Goal: Task Accomplishment & Management: Complete application form

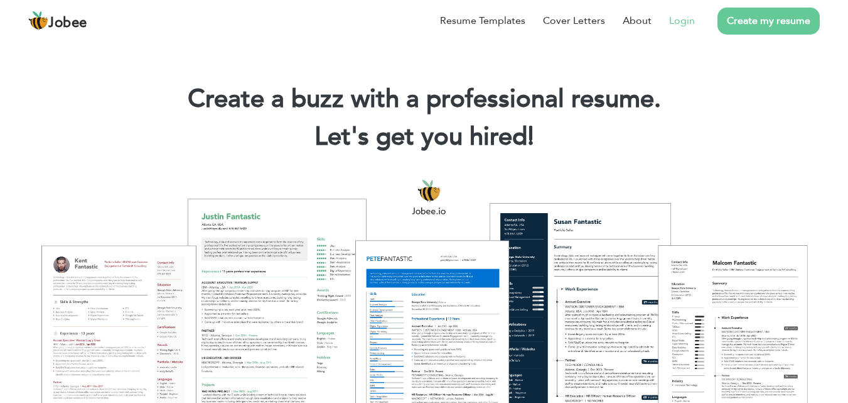
click at [690, 24] on link "Login" at bounding box center [682, 20] width 26 height 15
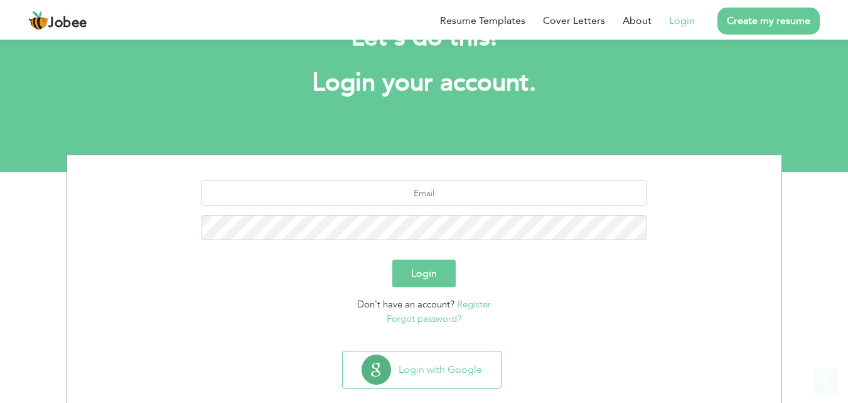
scroll to position [74, 0]
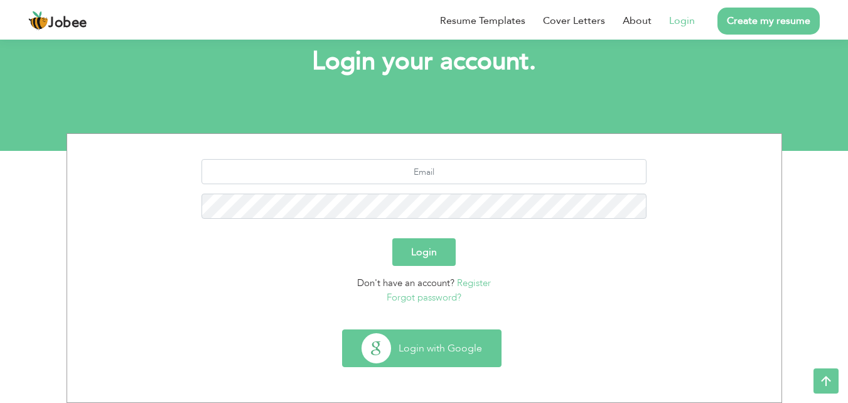
click at [409, 351] on button "Login with Google" at bounding box center [422, 348] width 158 height 36
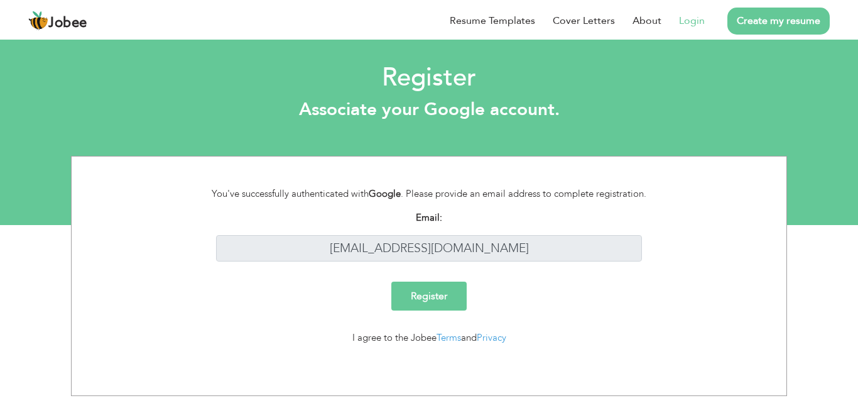
click at [440, 299] on input "Register" at bounding box center [428, 295] width 75 height 29
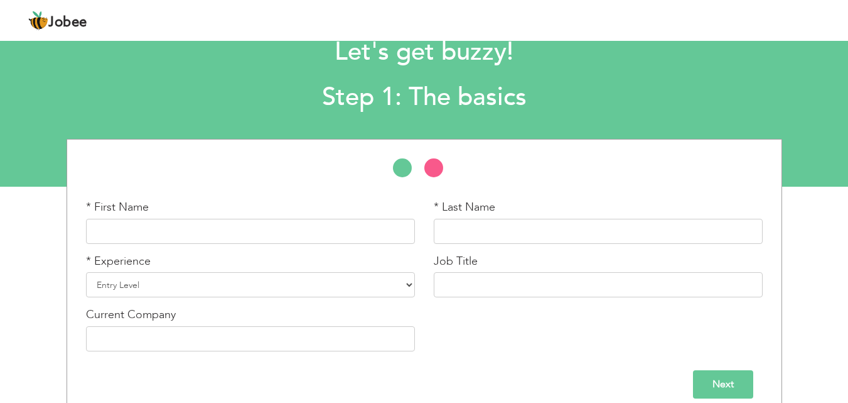
scroll to position [53, 0]
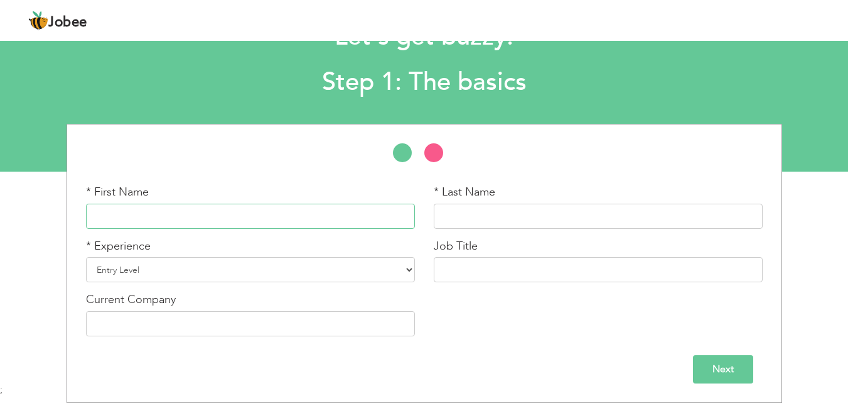
click at [184, 217] on input "text" at bounding box center [250, 215] width 329 height 25
type input "Muhammad"
click at [447, 218] on input "text" at bounding box center [598, 215] width 329 height 25
type input "Umer"
click at [275, 272] on select "Entry Level Less than 1 Year 1 Year 2 Years 3 Years 4 Years 5 Years 6 Years 7 Y…" at bounding box center [250, 269] width 329 height 25
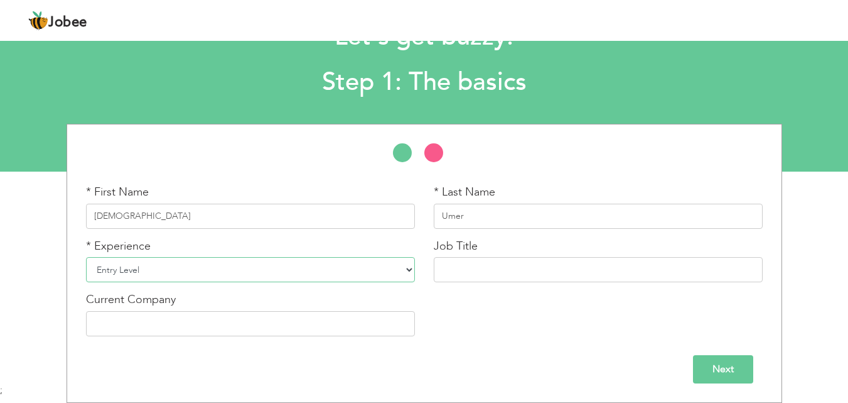
click at [86, 257] on select "Entry Level Less than 1 Year 1 Year 2 Years 3 Years 4 Years 5 Years 6 Years 7 Y…" at bounding box center [250, 269] width 329 height 25
click at [451, 262] on input "text" at bounding box center [598, 269] width 329 height 25
type input "Artificial Intelligence"
click at [217, 331] on input "text" at bounding box center [250, 323] width 329 height 25
type input "Dukanlay"
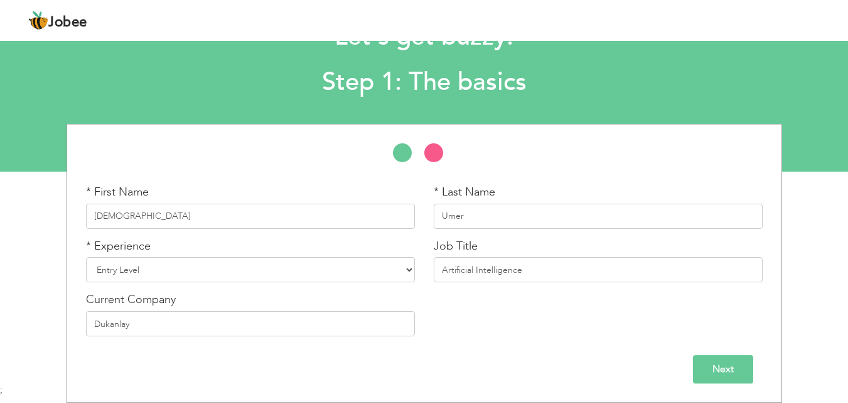
click at [710, 379] on input "Next" at bounding box center [723, 369] width 60 height 28
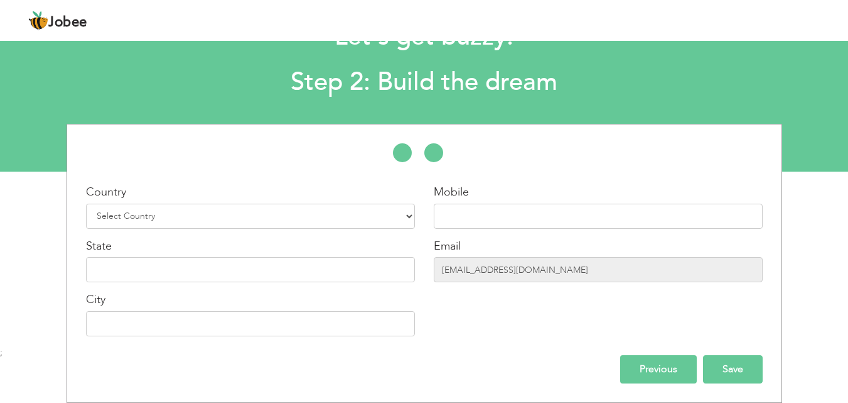
click at [717, 366] on input "Save" at bounding box center [733, 369] width 60 height 28
click at [655, 364] on input "Previous" at bounding box center [658, 369] width 77 height 28
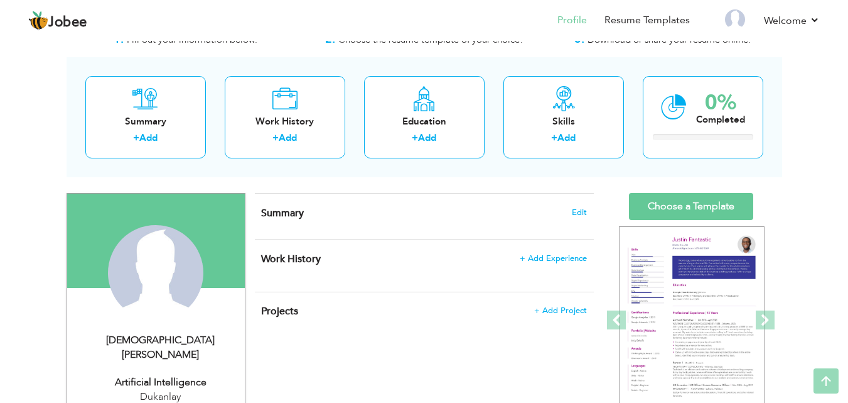
scroll to position [42, 0]
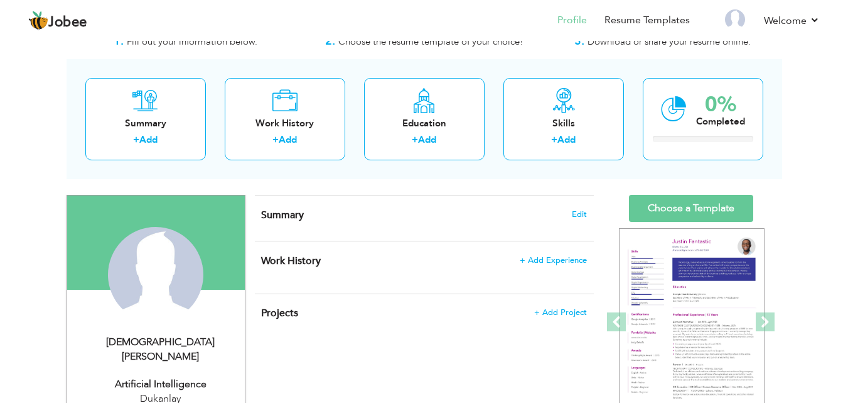
click at [412, 227] on div "Summary Edit" at bounding box center [424, 217] width 339 height 45
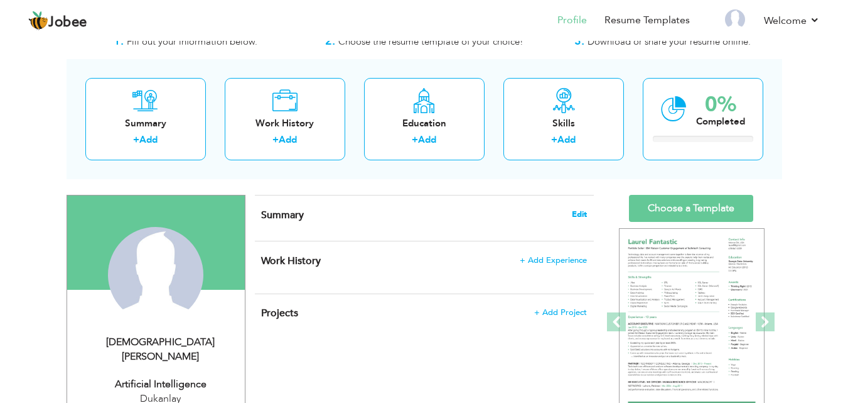
click at [584, 214] on span "Edit" at bounding box center [579, 214] width 15 height 9
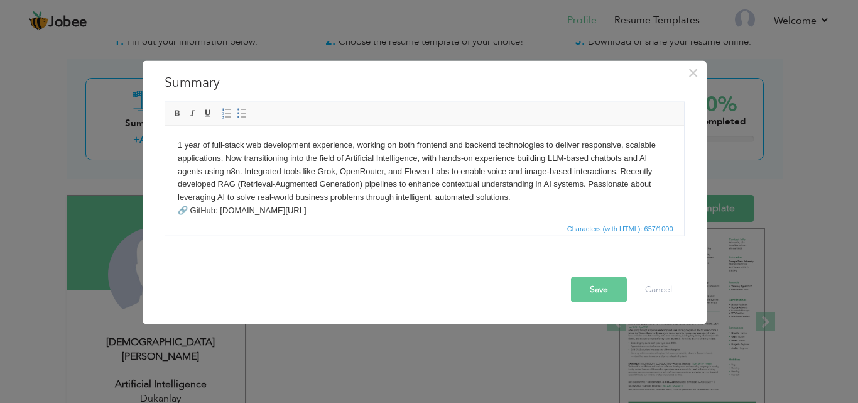
click at [607, 293] on button "Save" at bounding box center [599, 288] width 56 height 25
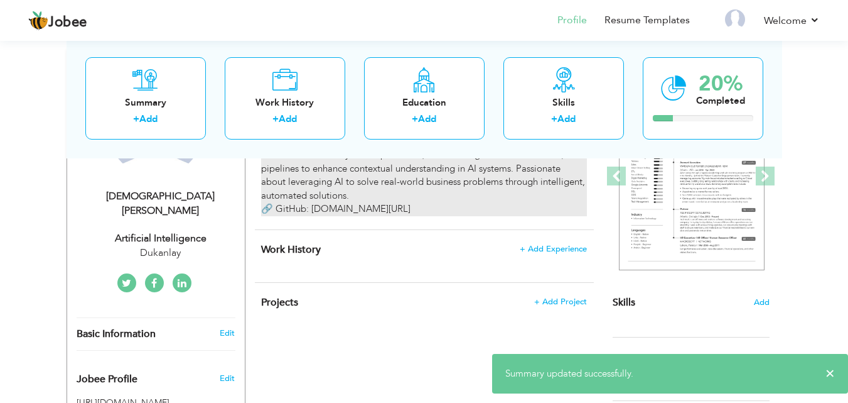
scroll to position [193, 0]
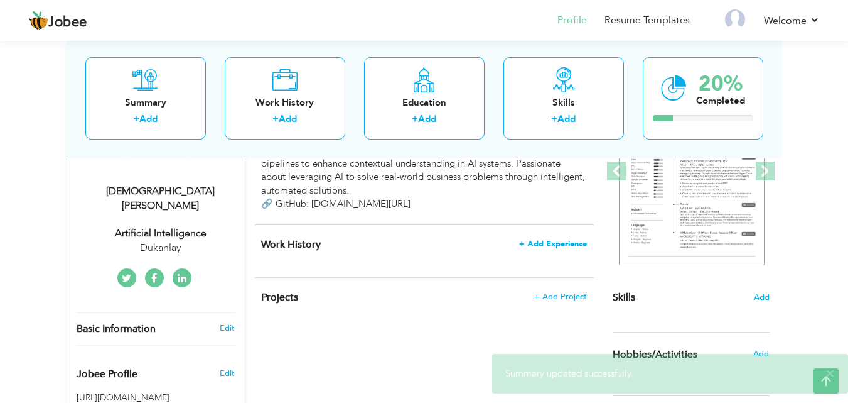
click at [569, 245] on span "+ Add Experience" at bounding box center [553, 243] width 68 height 9
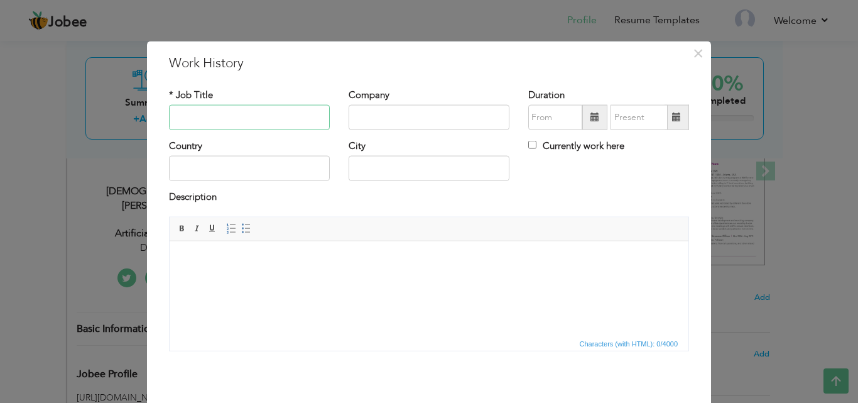
click at [230, 114] on input "text" at bounding box center [249, 117] width 161 height 25
click at [693, 49] on span "×" at bounding box center [698, 52] width 11 height 23
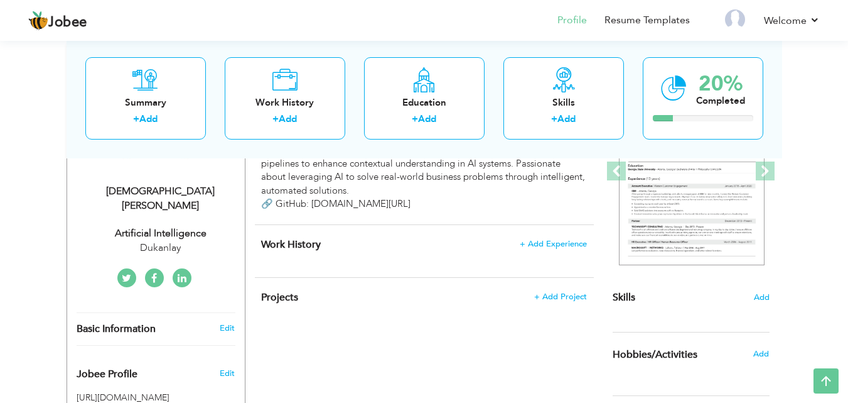
click at [264, 236] on div "Work History + Add Experience × Work History * Job Title Company Duration" at bounding box center [424, 251] width 339 height 52
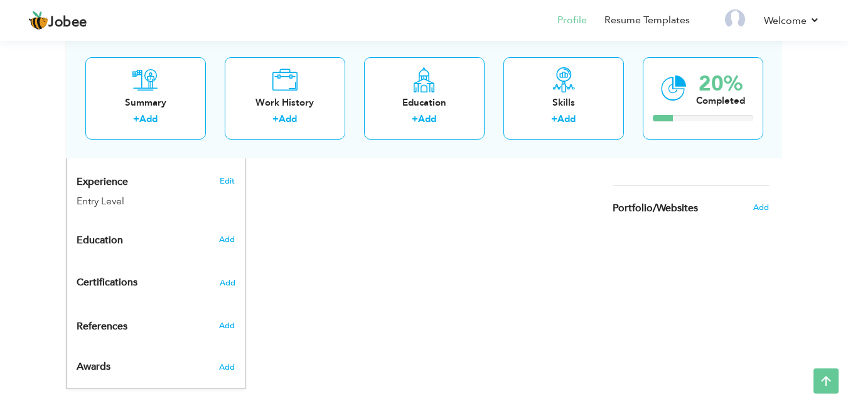
scroll to position [470, 0]
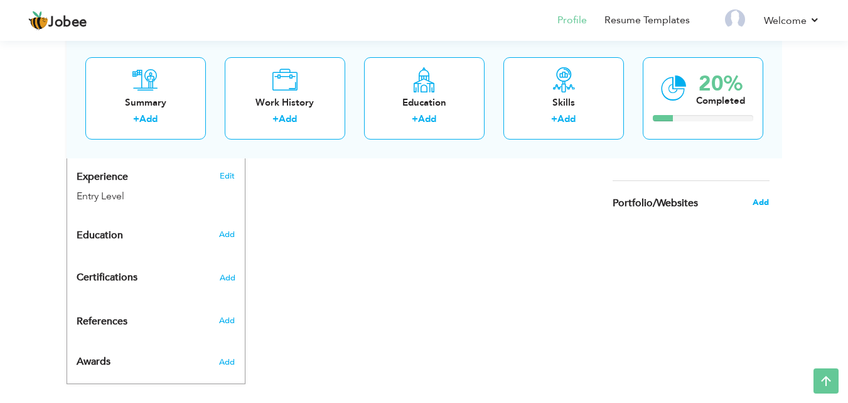
click at [762, 202] on span "Add" at bounding box center [761, 202] width 16 height 11
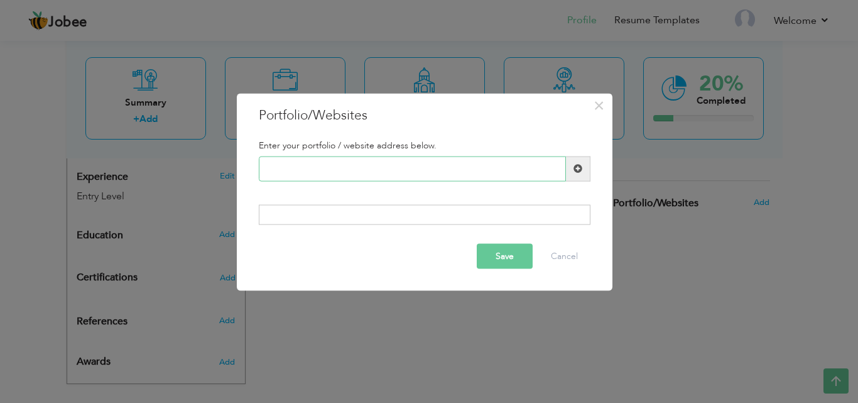
click at [329, 174] on input "text" at bounding box center [412, 168] width 307 height 25
paste input "[URL][DOMAIN_NAME]"
type input "[URL][DOMAIN_NAME]"
click at [509, 258] on button "Save" at bounding box center [505, 256] width 56 height 25
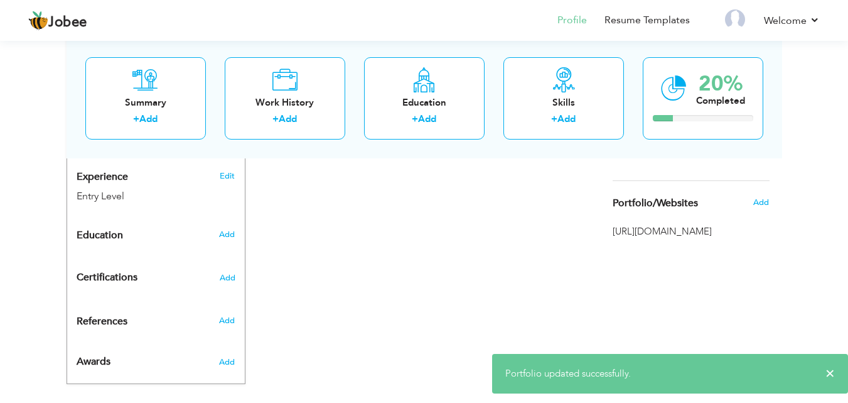
click at [695, 232] on span "[URL][DOMAIN_NAME]" at bounding box center [691, 231] width 157 height 13
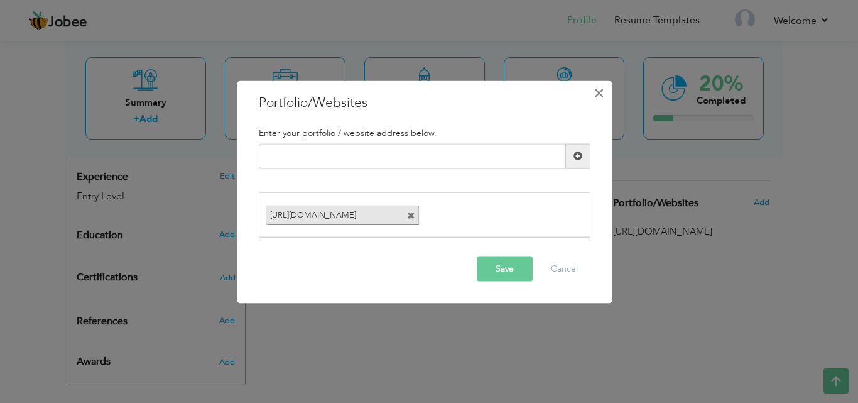
click at [597, 97] on span "×" at bounding box center [598, 92] width 11 height 23
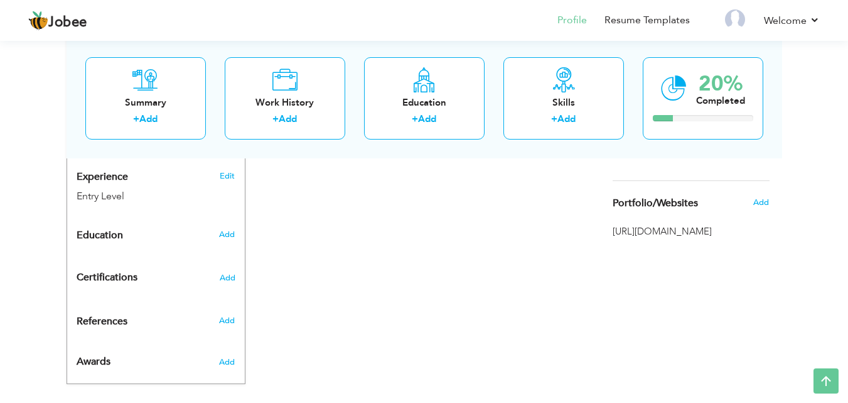
drag, startPoint x: 794, startPoint y: 227, endPoint x: 594, endPoint y: 233, distance: 200.4
drag, startPoint x: 642, startPoint y: 254, endPoint x: 664, endPoint y: 210, distance: 49.2
click at [664, 210] on div "Choose a Template ‹" at bounding box center [693, 67] width 179 height 602
click at [649, 299] on div "Choose a Template ‹" at bounding box center [693, 67] width 179 height 602
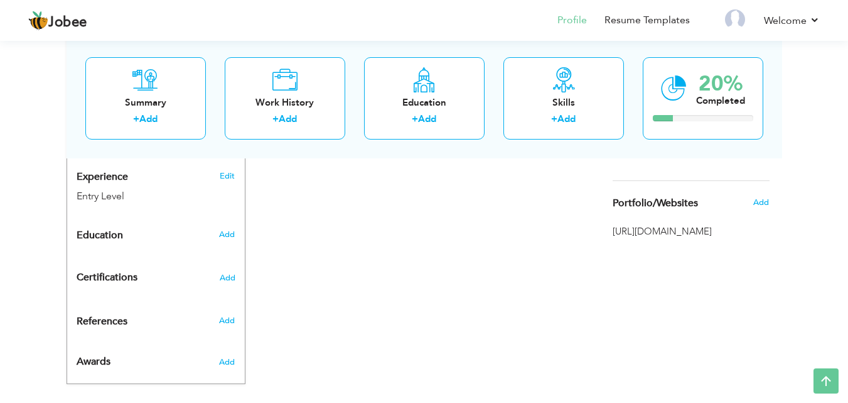
click at [649, 300] on div "Choose a Template ‹" at bounding box center [693, 67] width 179 height 602
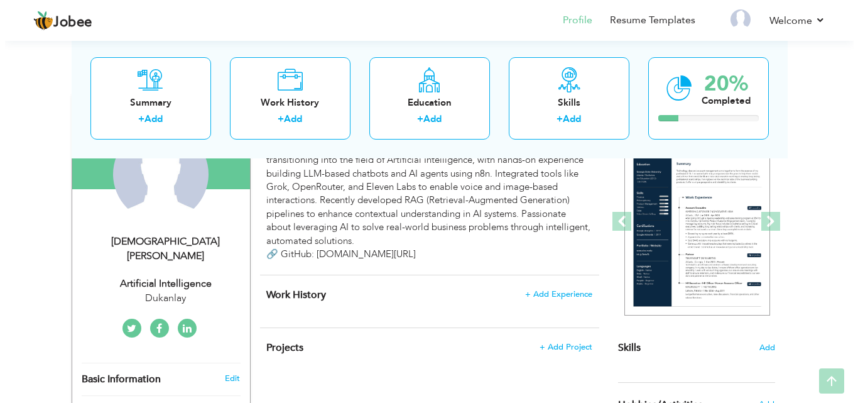
scroll to position [152, 0]
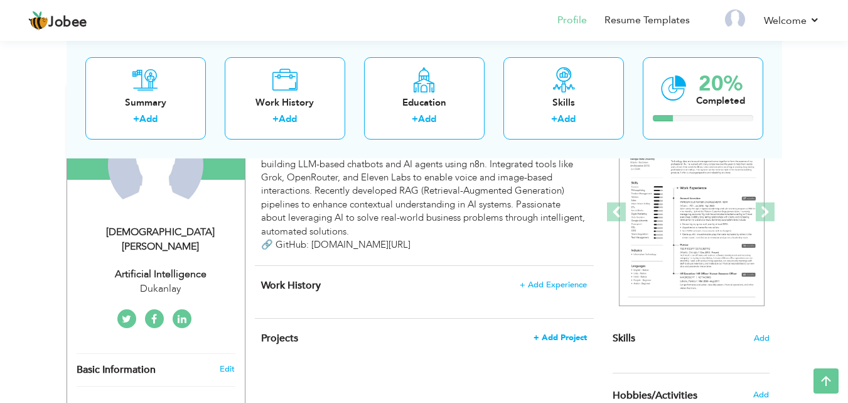
click at [556, 338] on span "+ Add Project" at bounding box center [560, 337] width 53 height 9
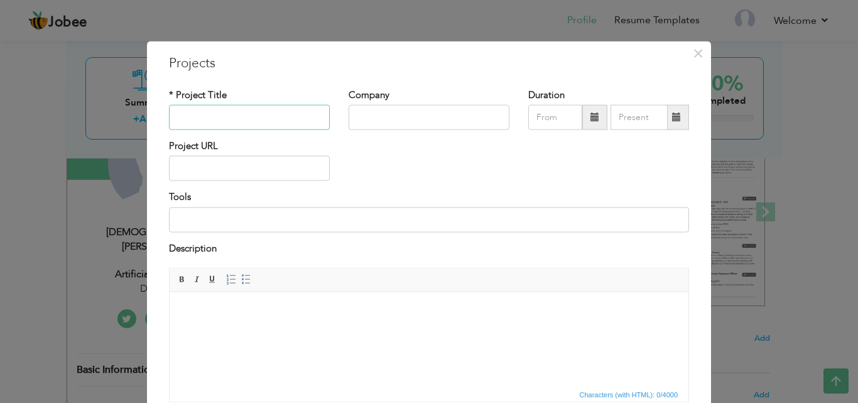
click at [215, 122] on input "text" at bounding box center [249, 117] width 161 height 25
click at [269, 112] on input "text" at bounding box center [249, 117] width 161 height 25
type input "Medical Health Chatbot"
click at [266, 211] on input at bounding box center [429, 219] width 520 height 25
click at [334, 229] on input at bounding box center [429, 219] width 520 height 25
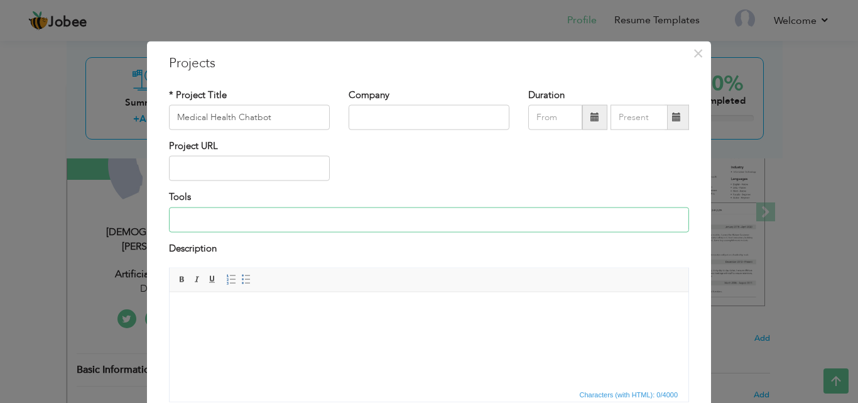
paste input "Retrieval-Augmented Generation (RAG)"
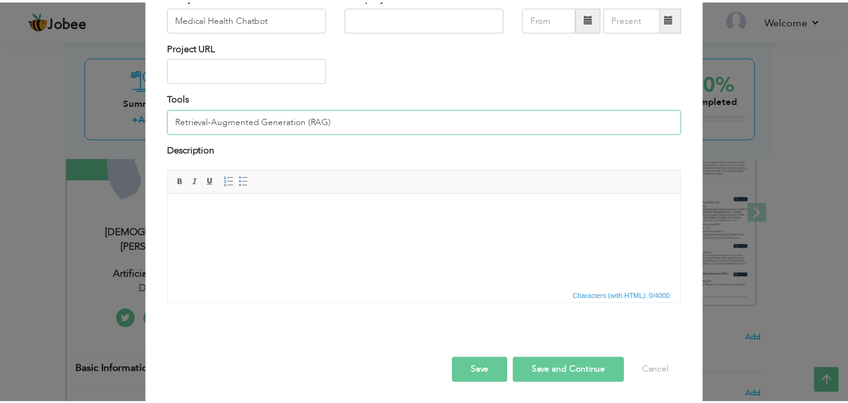
scroll to position [101, 0]
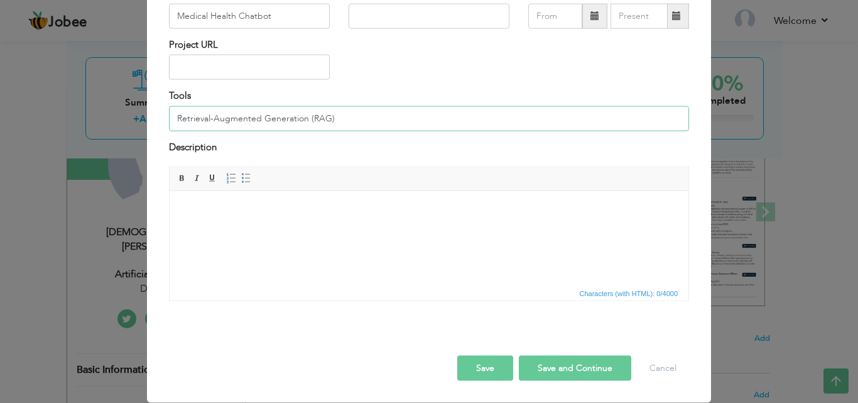
type input "Retrieval-Augmented Generation (RAG)"
click at [347, 229] on html at bounding box center [429, 209] width 519 height 38
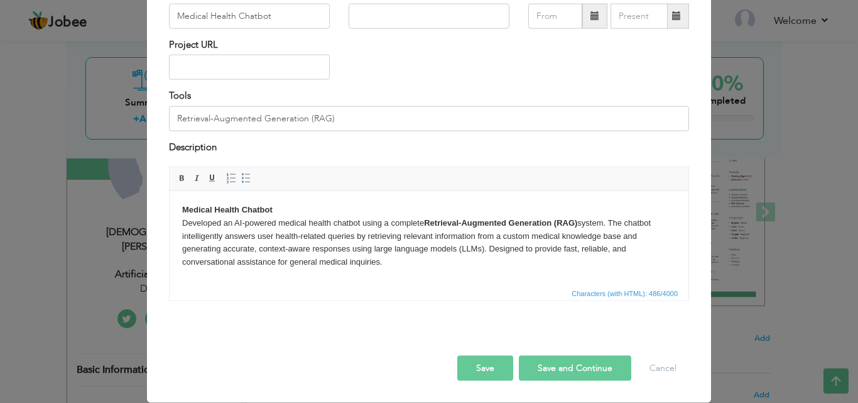
click at [496, 367] on button "Save" at bounding box center [485, 367] width 56 height 25
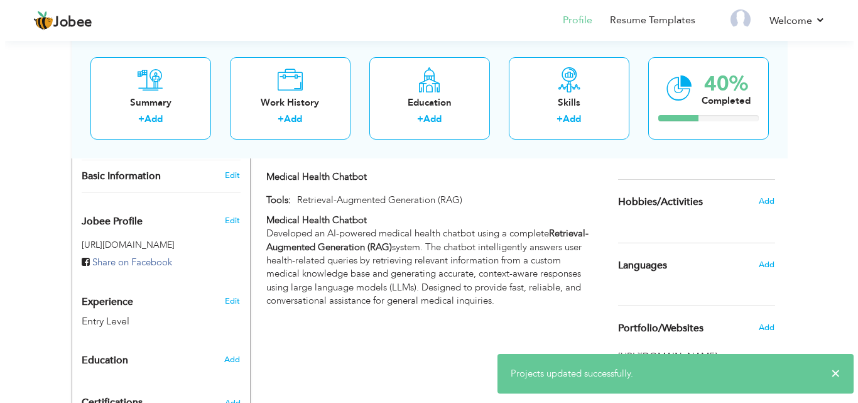
scroll to position [328, 0]
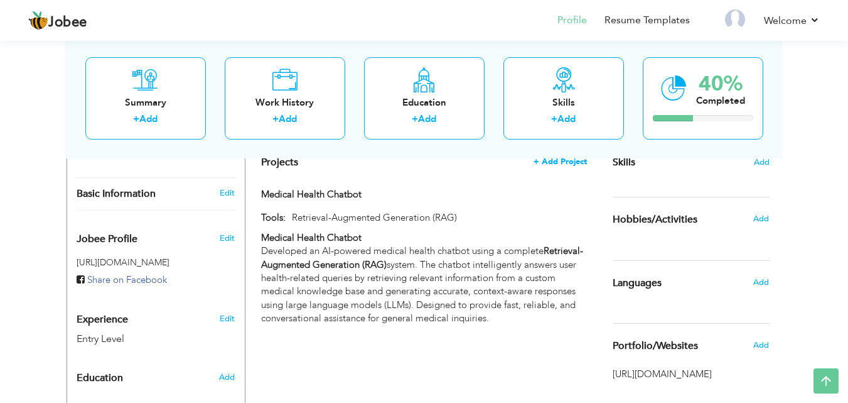
click at [546, 158] on span "+ Add Project" at bounding box center [560, 161] width 53 height 9
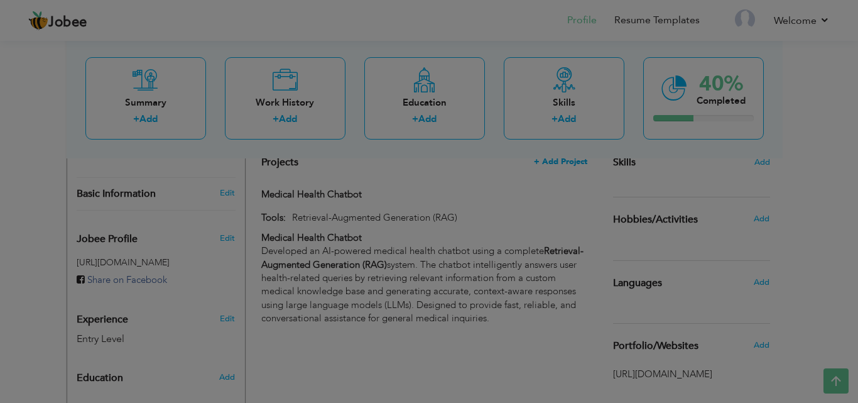
scroll to position [0, 0]
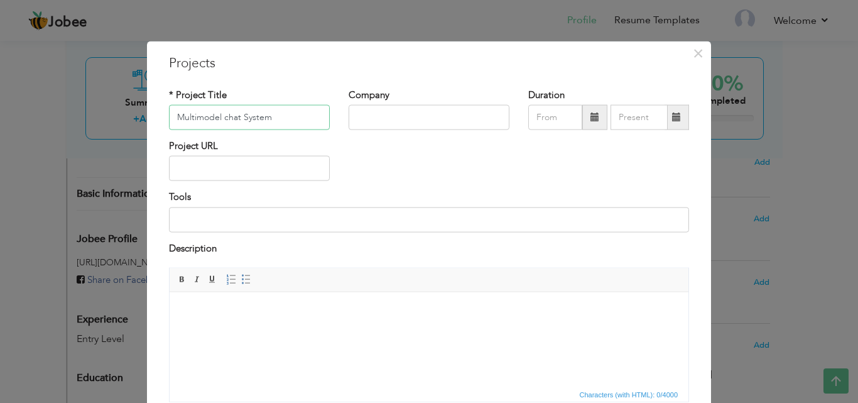
type input "Multimodel chat System"
click at [257, 165] on input "text" at bounding box center [249, 168] width 161 height 25
click at [261, 121] on input "Multimodel chat System" at bounding box center [249, 117] width 161 height 25
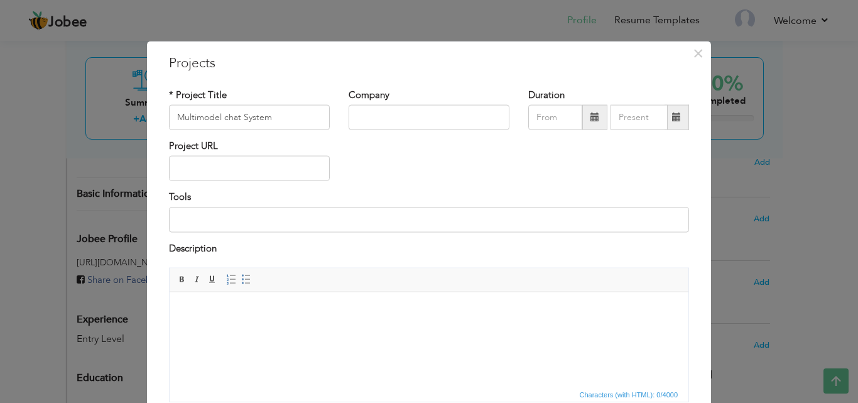
click at [322, 325] on html at bounding box center [429, 310] width 519 height 38
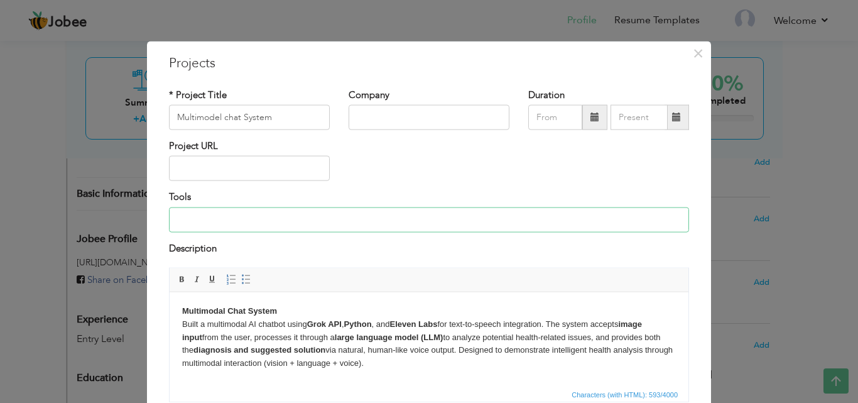
click at [285, 222] on input at bounding box center [429, 219] width 520 height 25
click at [206, 220] on input "Grok Api, Elevanlabs API" at bounding box center [429, 219] width 520 height 25
click at [174, 215] on input "Grok API, Elevanlabs API" at bounding box center [429, 219] width 520 height 25
click at [174, 222] on input "python, Grok API, Elevanlabs API" at bounding box center [429, 219] width 520 height 25
click at [328, 219] on input "Python, Grok API, Elevanlabs API" at bounding box center [429, 219] width 520 height 25
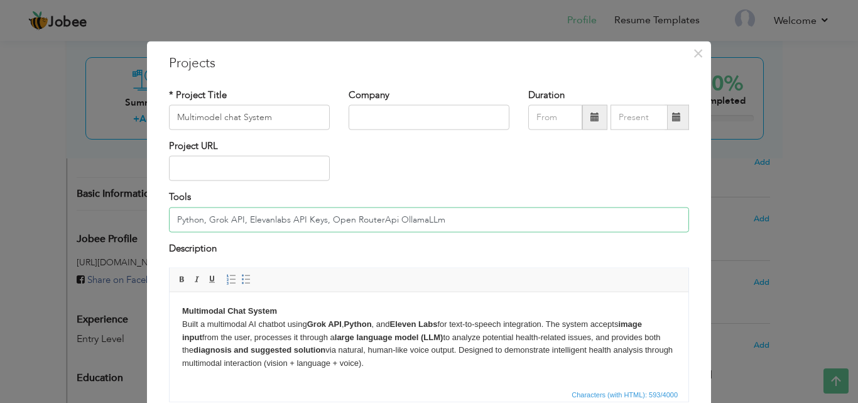
click at [389, 219] on input "Python, Grok API, Elevanlabs API Keys, Open RouterApi OllamaLLm" at bounding box center [429, 219] width 520 height 25
click at [440, 220] on input "Python, Grok API, Elevanlabs API Keys, Open RouterApi, [GEOGRAPHIC_DATA]" at bounding box center [429, 219] width 520 height 25
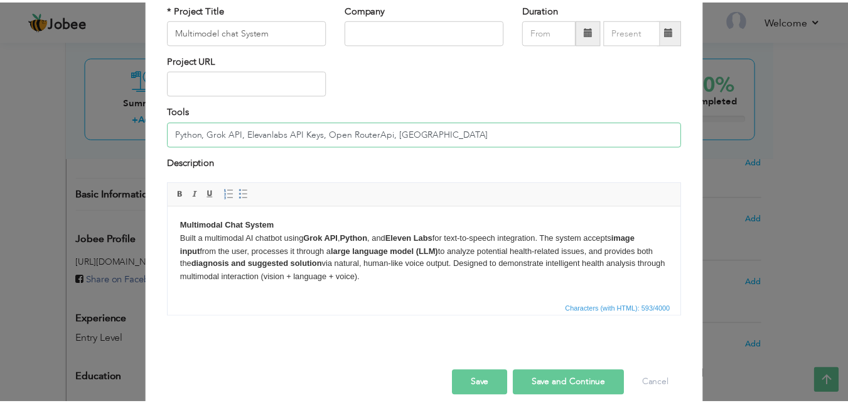
scroll to position [101, 0]
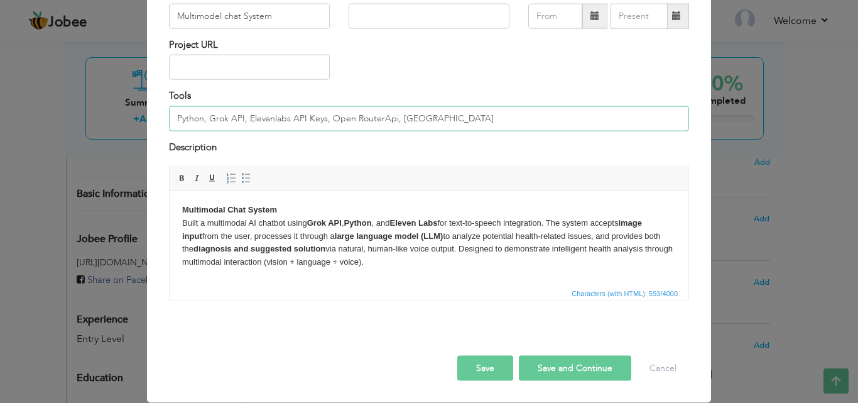
type input "Python, Grok API, Elevanlabs API Keys, Open RouterApi, [GEOGRAPHIC_DATA]"
click at [477, 372] on button "Save" at bounding box center [485, 367] width 56 height 25
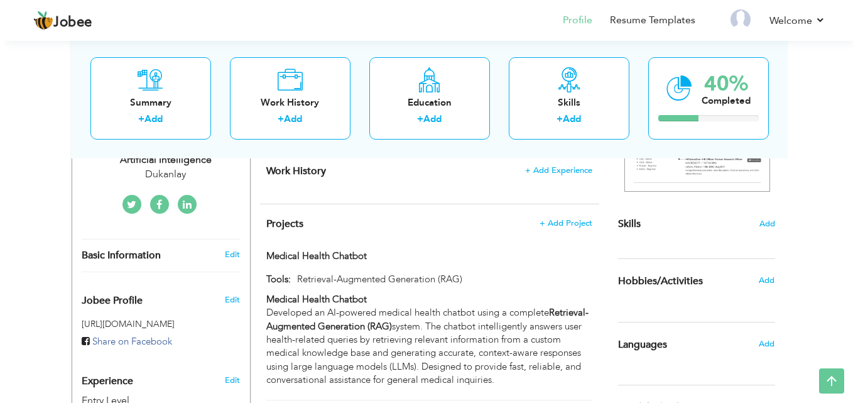
scroll to position [264, 0]
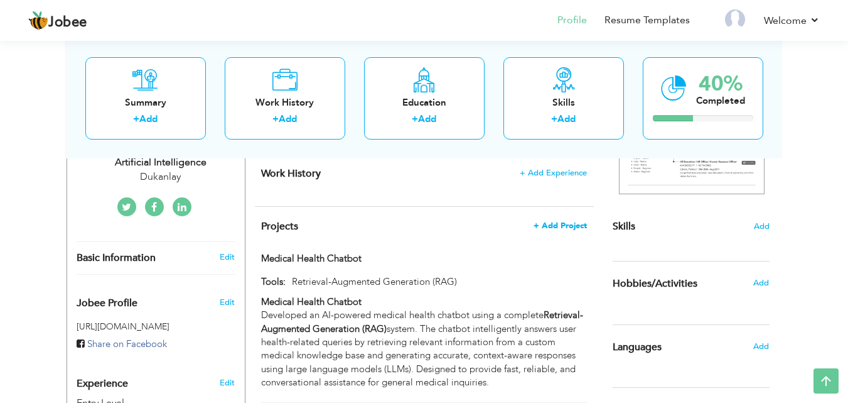
click at [564, 225] on span "+ Add Project" at bounding box center [560, 225] width 53 height 9
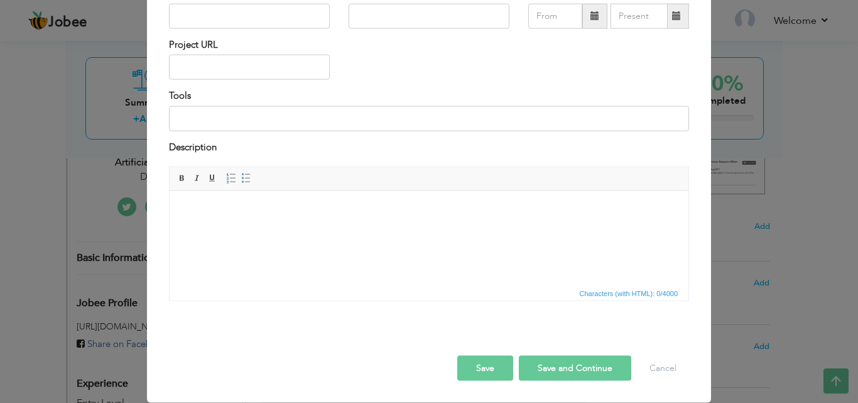
scroll to position [0, 0]
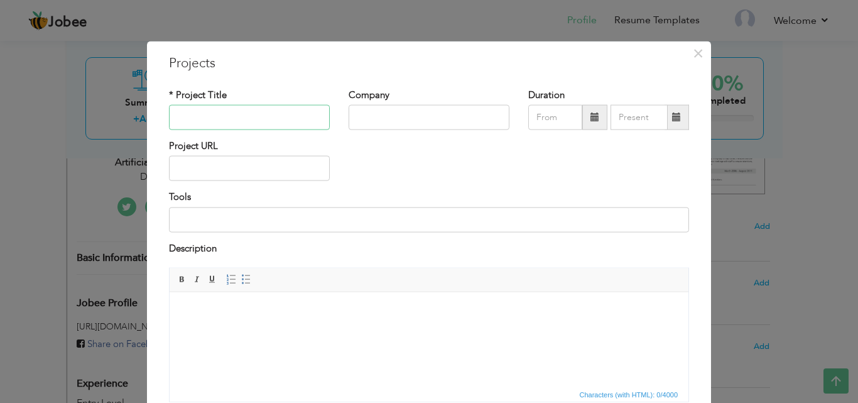
click at [214, 117] on input "text" at bounding box center [249, 117] width 161 height 25
click at [230, 114] on input "text" at bounding box center [249, 117] width 161 height 25
paste input "AgenticAi-Advance-Chatbot"
type input "AgenticAi-Advance-Chatbot"
click at [254, 216] on input at bounding box center [429, 219] width 520 height 25
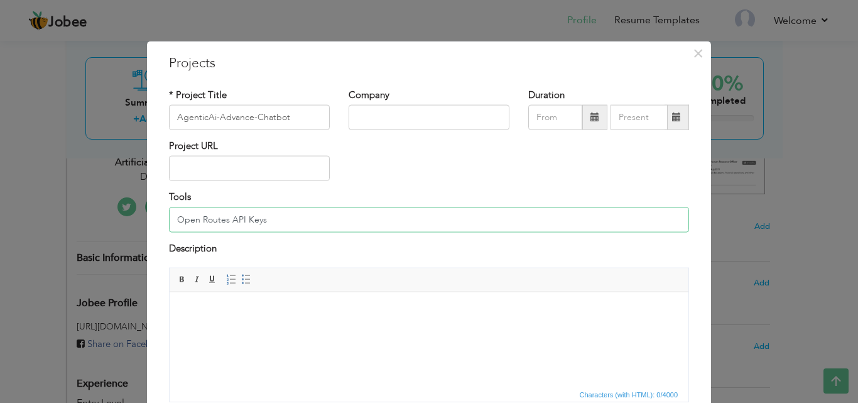
click at [418, 214] on input "Open Routes API Keys" at bounding box center [429, 219] width 520 height 25
click at [433, 210] on input "Python, Open Routes API Keys," at bounding box center [429, 219] width 520 height 25
type input "Python, Open Routes API Keys, Trilio API keys, Ollama LLM Model"
click at [355, 308] on body at bounding box center [429, 310] width 494 height 13
click at [224, 125] on input "AgenticAi-Advance-Chatbot" at bounding box center [249, 117] width 161 height 25
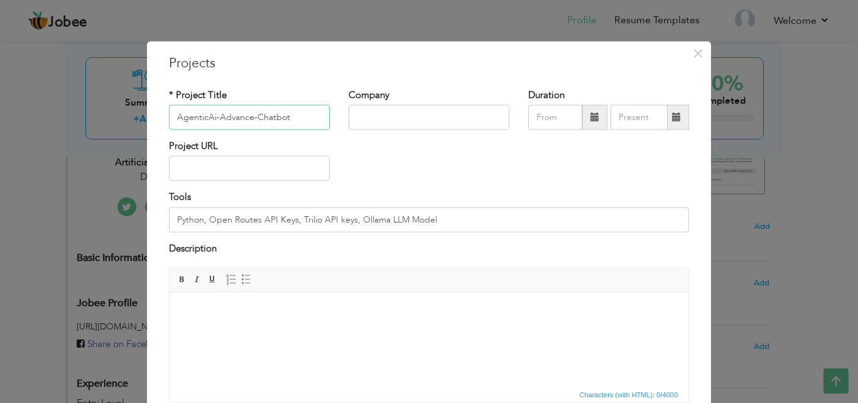
click at [224, 125] on input "AgenticAi-Advance-Chatbot" at bounding box center [249, 117] width 161 height 25
click at [360, 222] on input "Python, Open Routes API Keys, Trilio API keys, Ollama LLM Model" at bounding box center [429, 219] width 520 height 25
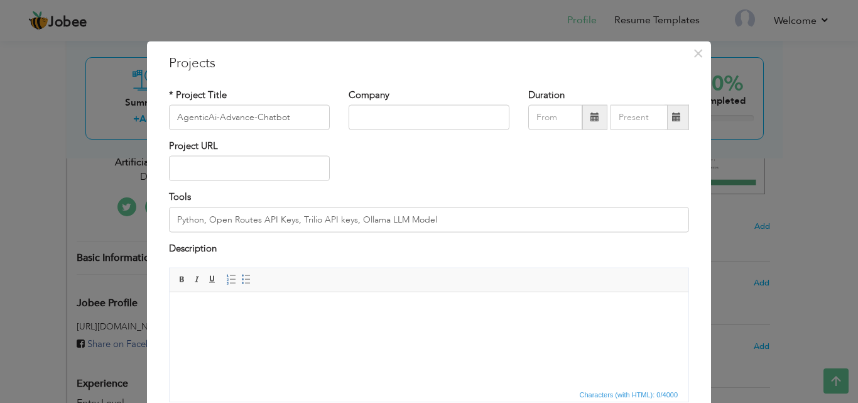
click at [281, 317] on body at bounding box center [429, 310] width 494 height 13
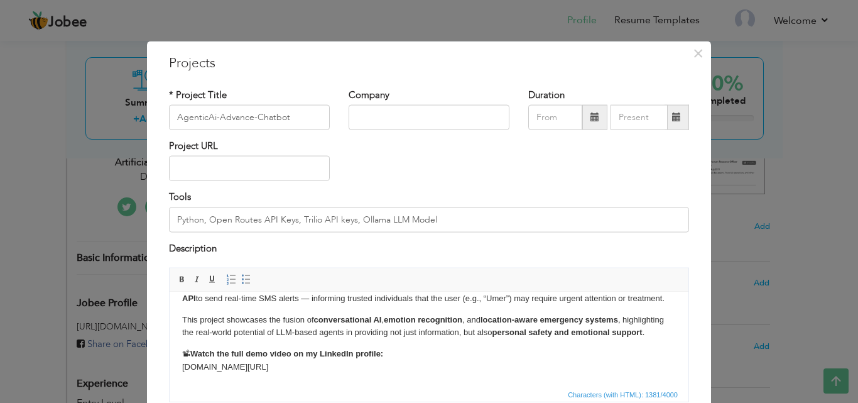
scroll to position [101, 0]
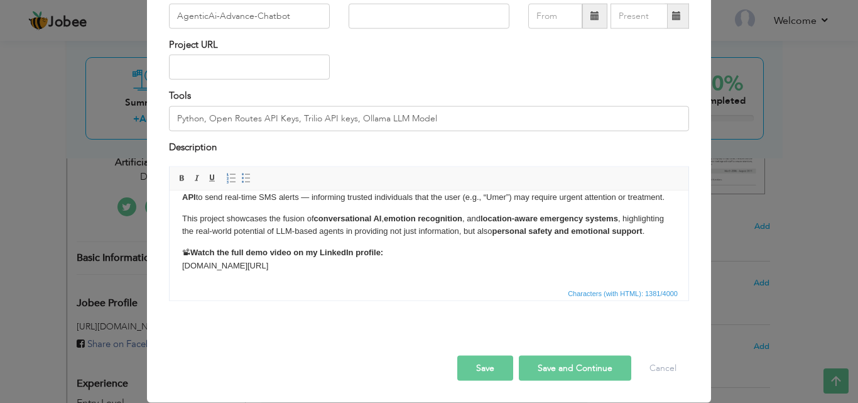
click at [490, 373] on button "Save" at bounding box center [485, 367] width 56 height 25
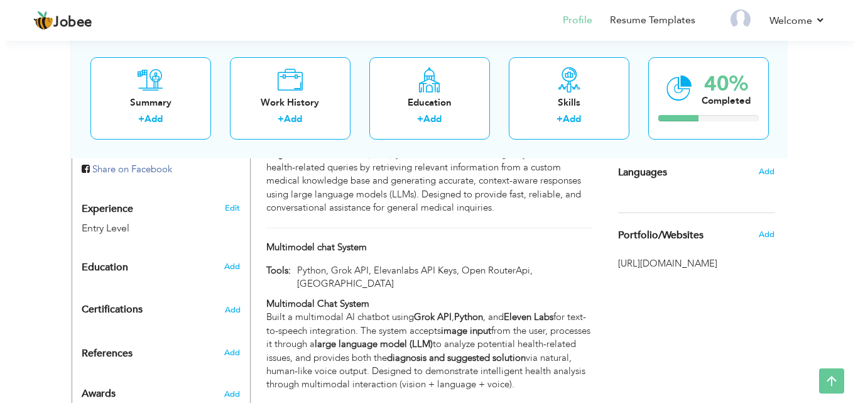
scroll to position [437, 0]
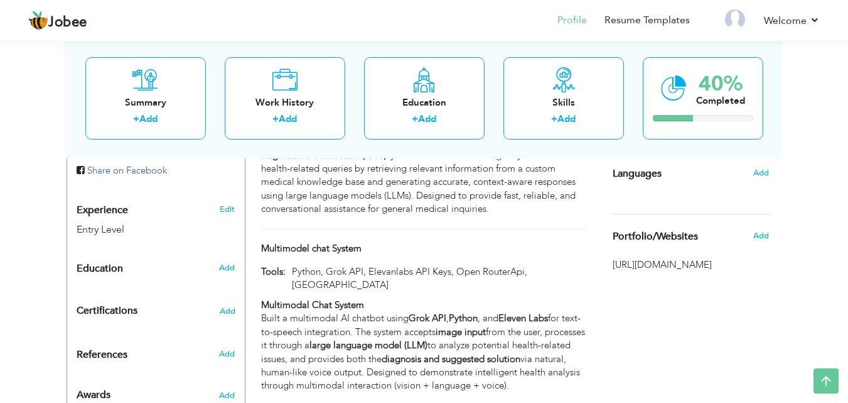
click at [580, 246] on div "Multimodel chat System" at bounding box center [424, 250] width 344 height 16
type input "Multimodel chat System"
type input "Python, Grok API, Elevanlabs API Keys, Open RouterApi, [GEOGRAPHIC_DATA]"
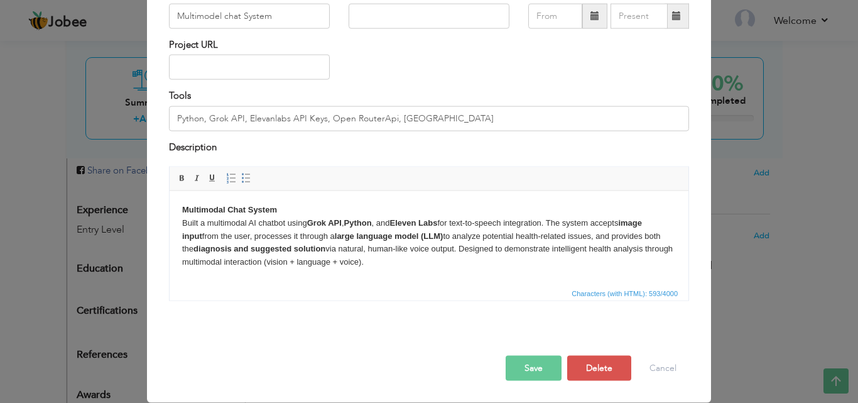
scroll to position [0, 0]
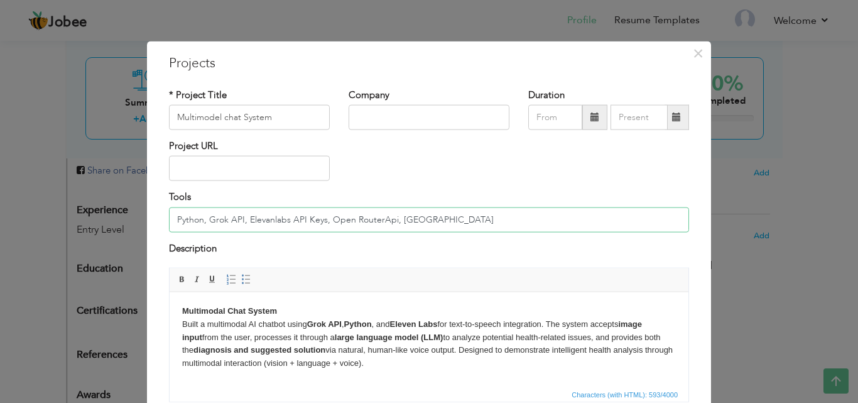
click at [308, 225] on input "Python, Grok API, Elevanlabs API Keys, Open RouterApi, [GEOGRAPHIC_DATA]" at bounding box center [429, 219] width 520 height 25
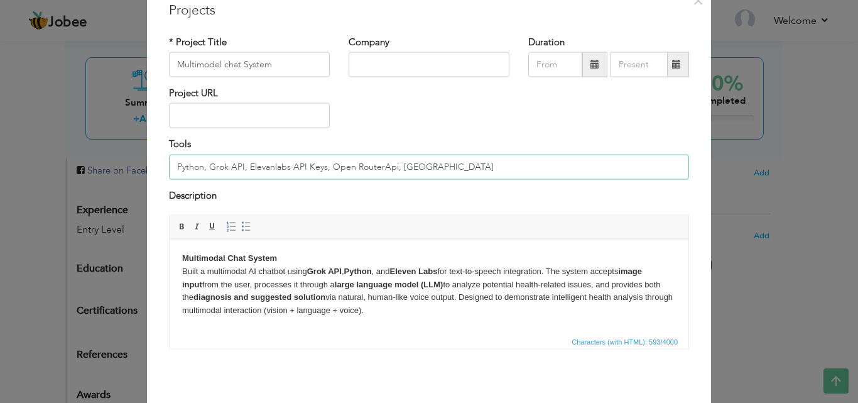
scroll to position [67, 0]
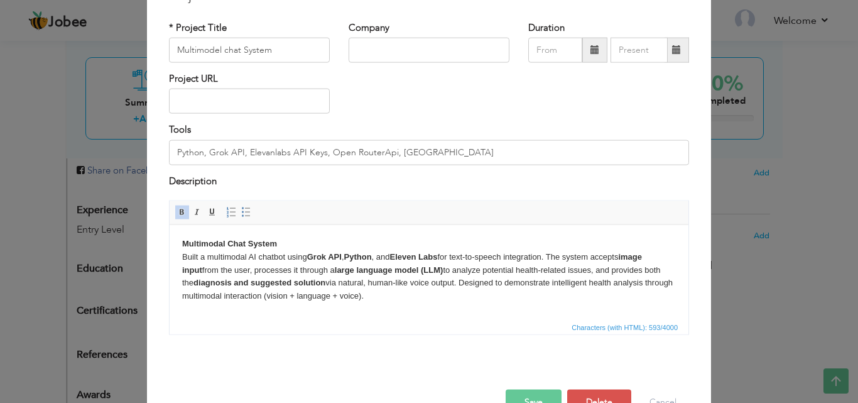
drag, startPoint x: 183, startPoint y: 246, endPoint x: 418, endPoint y: 310, distance: 243.5
click at [418, 310] on html "Multimodal Chat System Built a multimodal AI chatbot using Grok API , Python , …" at bounding box center [429, 269] width 519 height 90
copy body "Multimodal Chat System Built a multimodal AI chatbot using Grok API , Python , …"
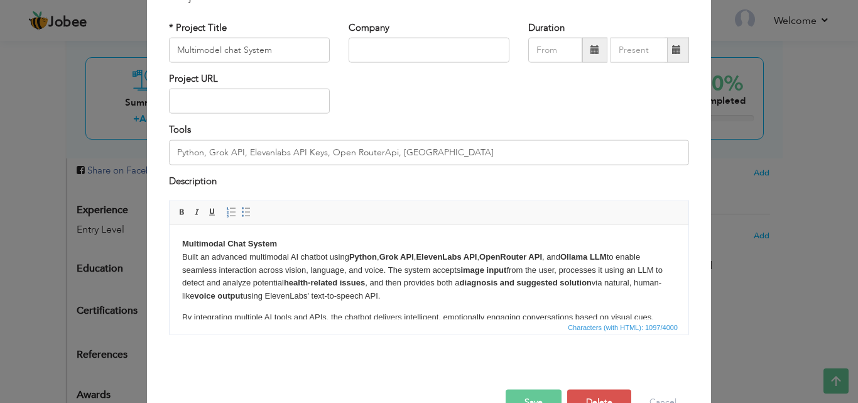
scroll to position [43, 0]
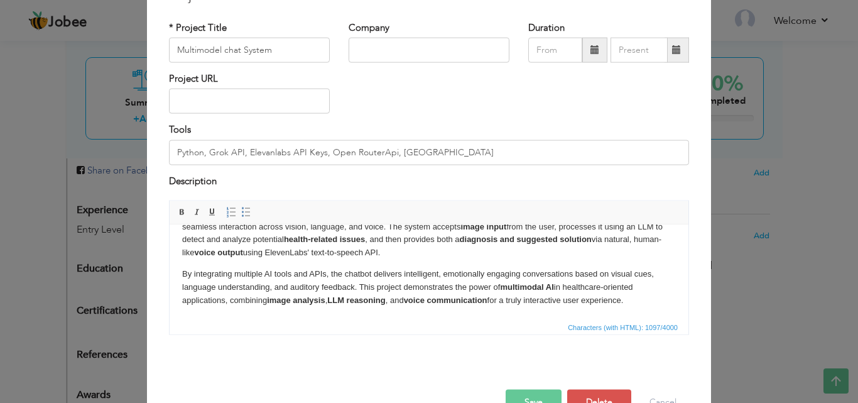
click at [538, 398] on button "Save" at bounding box center [534, 401] width 56 height 25
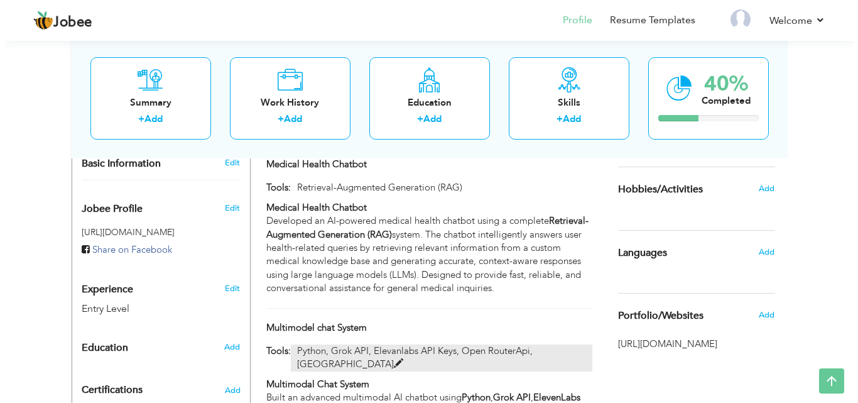
scroll to position [300, 0]
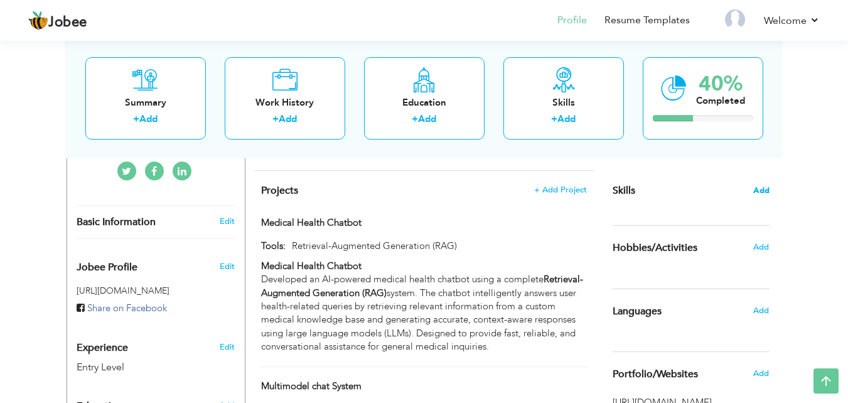
click at [761, 188] on span "Add" at bounding box center [762, 191] width 16 height 12
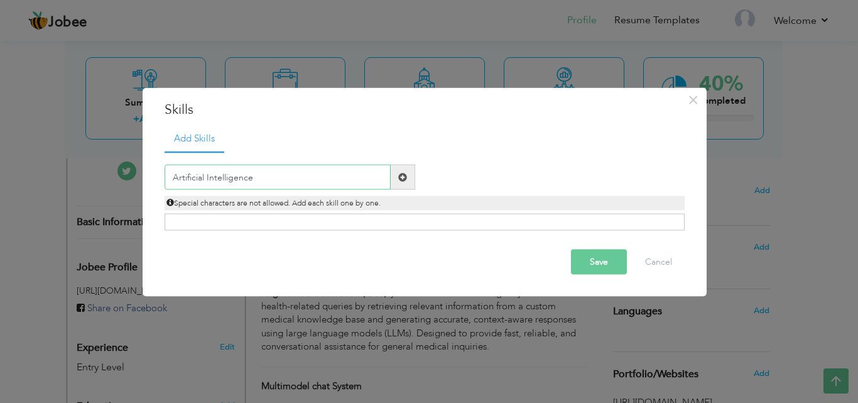
type input "Artificial Intelligence"
click at [403, 176] on span at bounding box center [402, 176] width 9 height 9
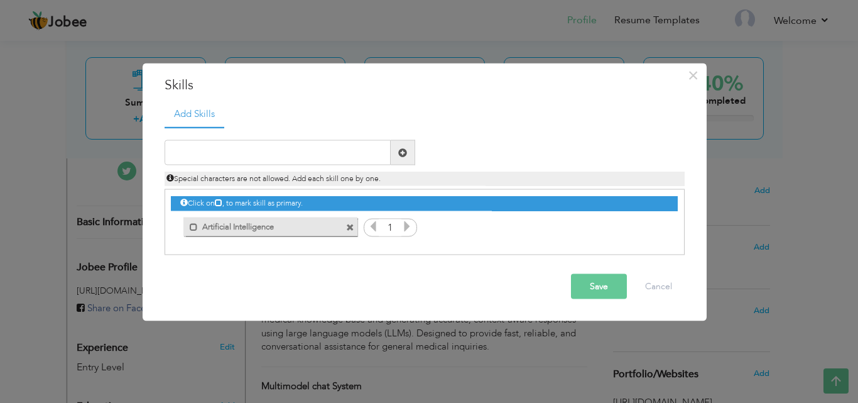
click at [406, 225] on icon at bounding box center [406, 225] width 11 height 11
click at [332, 158] on input "text" at bounding box center [278, 152] width 226 height 25
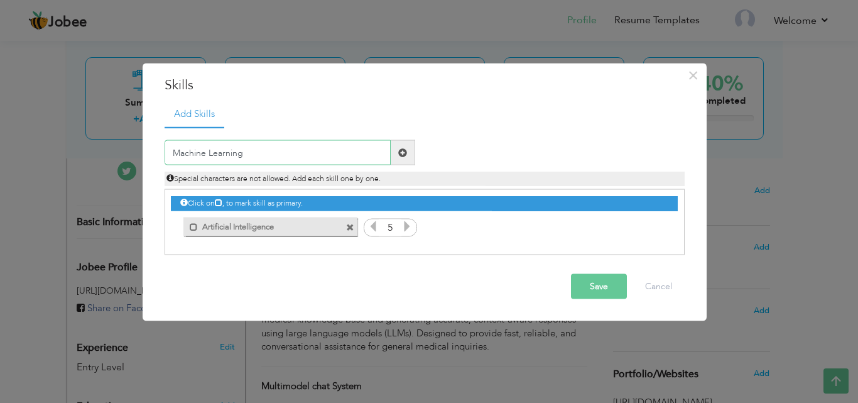
type input "Machine Learning"
click at [396, 156] on span at bounding box center [403, 152] width 24 height 25
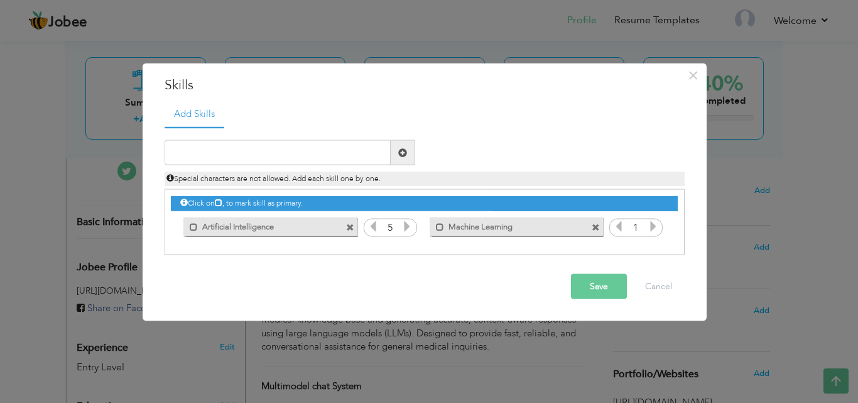
click at [653, 229] on icon at bounding box center [652, 225] width 11 height 11
click at [301, 152] on input "text" at bounding box center [278, 152] width 226 height 25
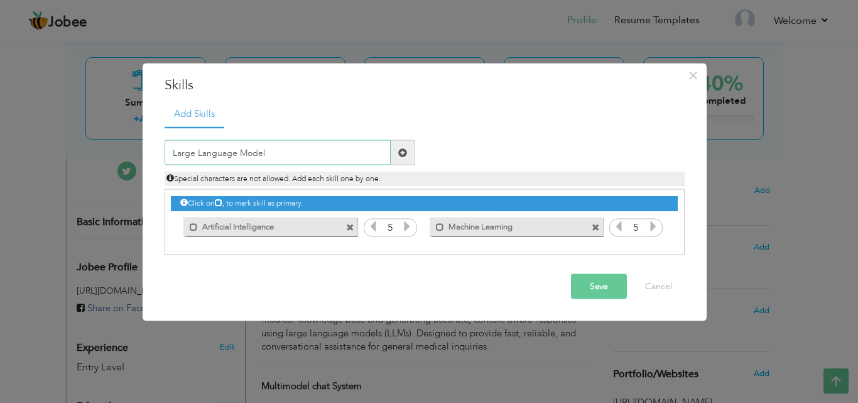
type input "Large Language Model"
click at [402, 156] on span at bounding box center [402, 152] width 9 height 9
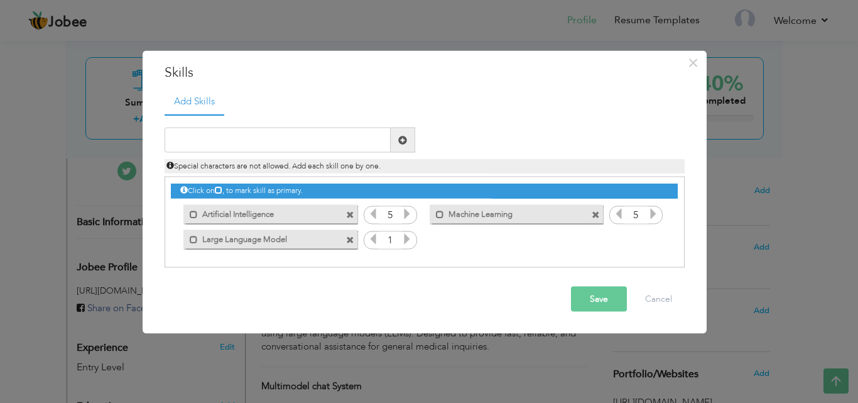
click at [409, 242] on icon at bounding box center [406, 238] width 11 height 11
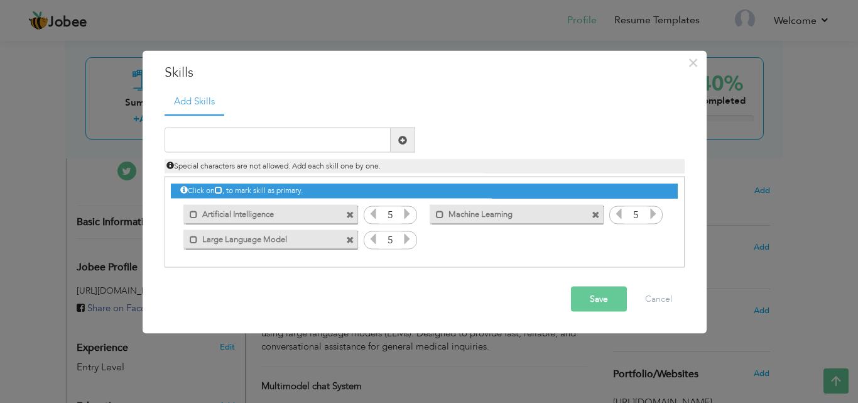
click at [394, 146] on span at bounding box center [403, 139] width 24 height 25
click at [344, 138] on input "text" at bounding box center [278, 139] width 226 height 25
type input "Python Programming"
click at [403, 140] on span at bounding box center [402, 139] width 9 height 9
click at [647, 243] on icon at bounding box center [652, 238] width 11 height 11
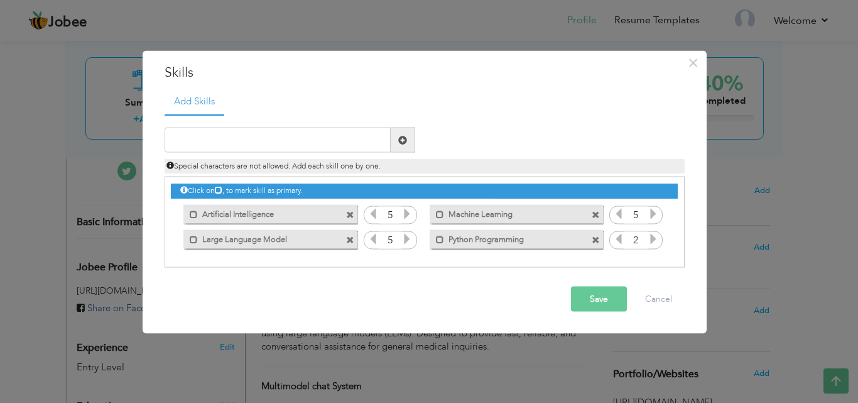
click at [647, 243] on icon at bounding box center [652, 238] width 11 height 11
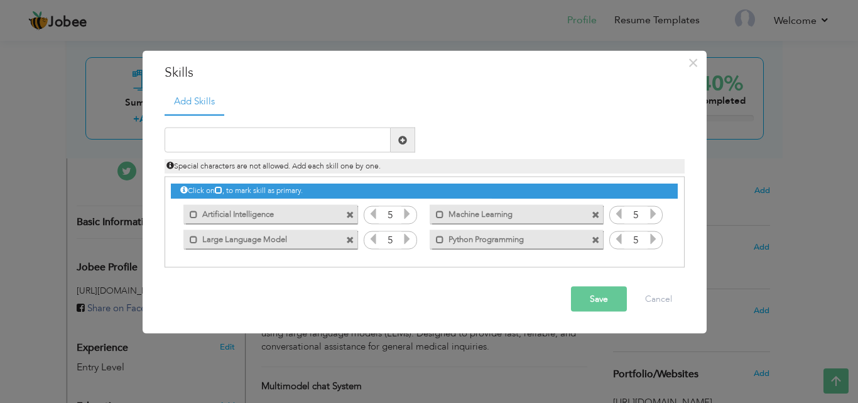
click at [647, 243] on icon at bounding box center [652, 238] width 11 height 11
click at [250, 136] on input "text" at bounding box center [278, 139] width 226 height 25
type input "Fully frontend Experienced React & Nextjs"
click at [594, 309] on button "Save" at bounding box center [599, 298] width 56 height 25
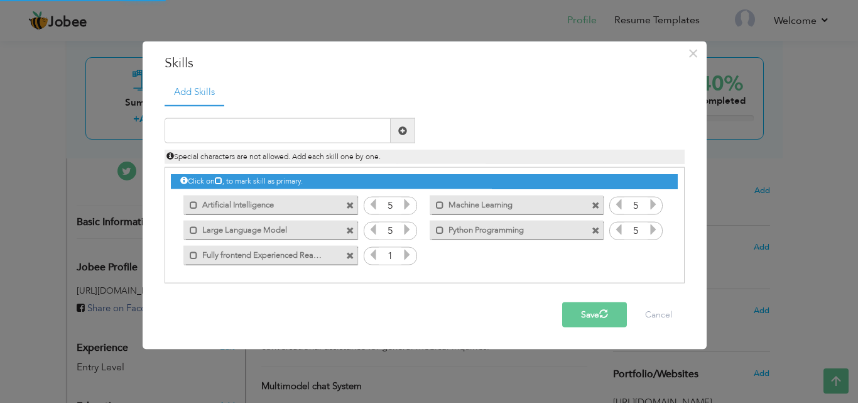
click at [406, 257] on icon at bounding box center [406, 254] width 11 height 11
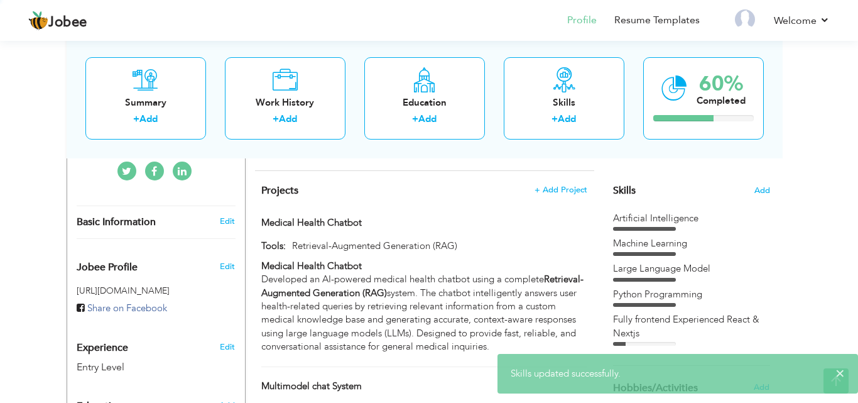
click at [406, 257] on div at bounding box center [429, 201] width 858 height 403
click at [406, 257] on div "Tools: Retrieval-Augmented Generation (RAG)" at bounding box center [424, 248] width 344 height 19
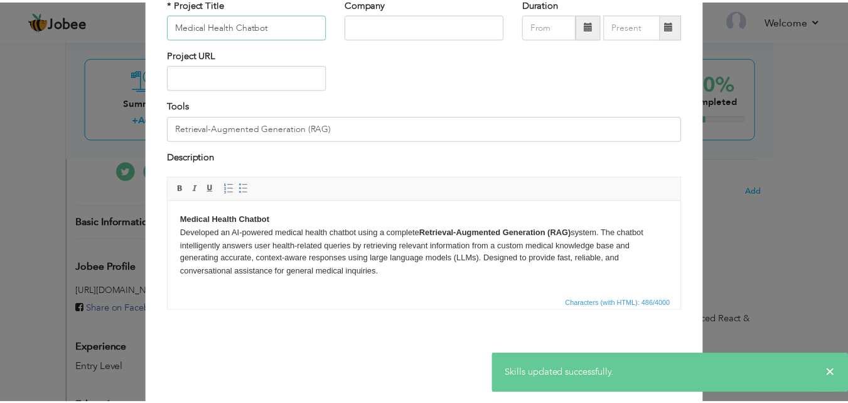
scroll to position [101, 0]
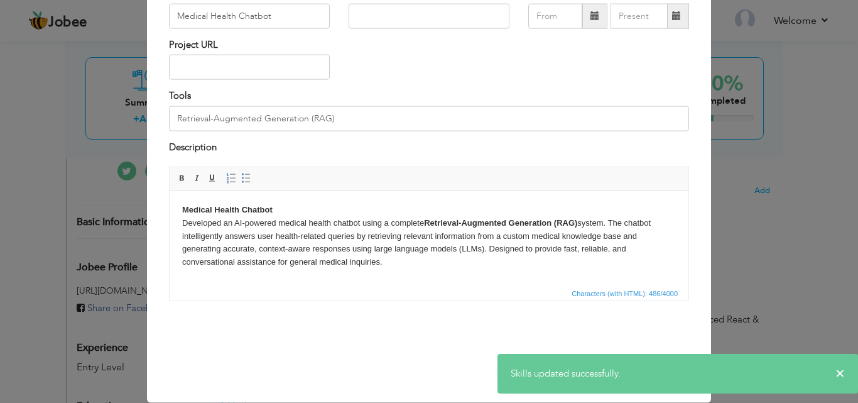
click at [730, 148] on div "× Projects * Project Title Medical Health Chatbot Company Duration Tools" at bounding box center [429, 201] width 858 height 403
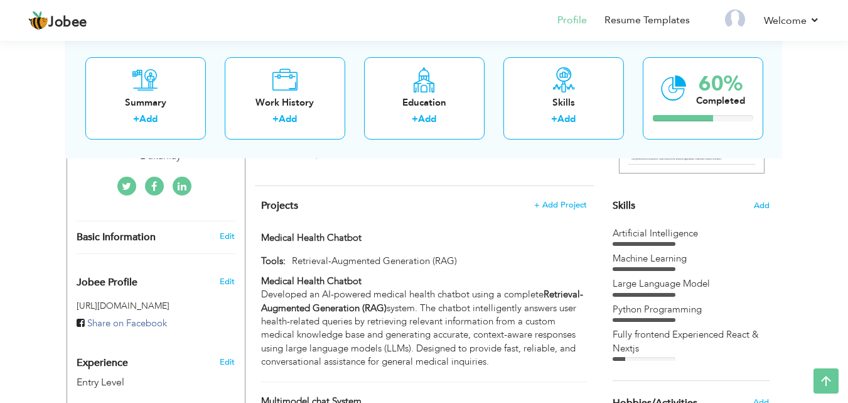
scroll to position [283, 0]
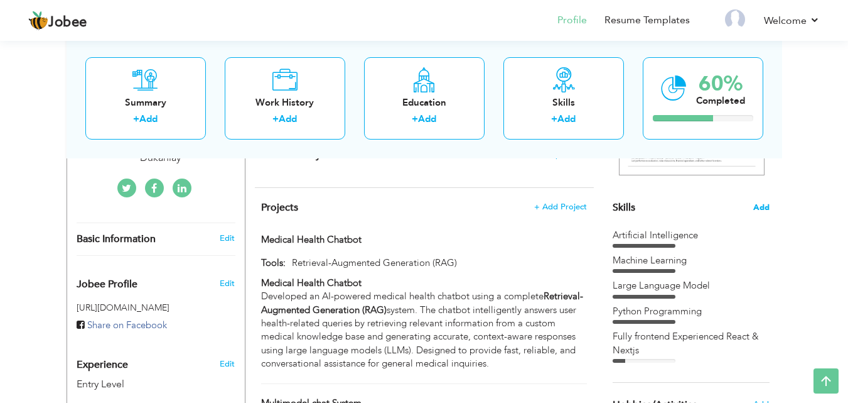
click at [759, 207] on span "Add" at bounding box center [762, 208] width 16 height 12
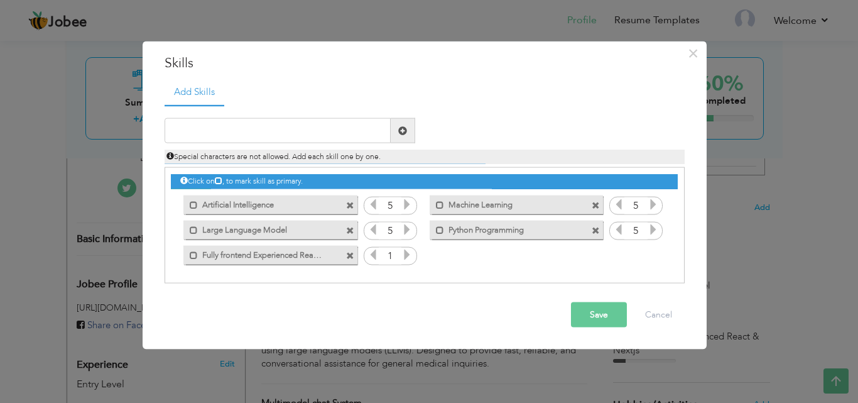
click at [406, 256] on icon at bounding box center [406, 254] width 11 height 11
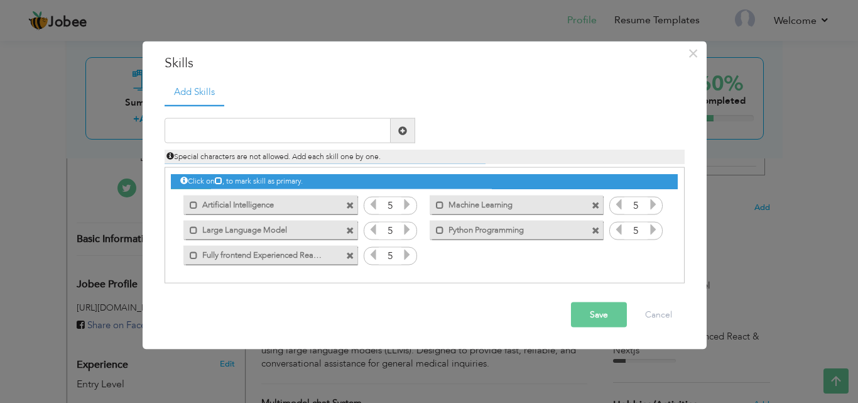
click at [406, 256] on icon at bounding box center [406, 254] width 11 height 11
click at [295, 232] on label "Large Language Model" at bounding box center [261, 228] width 127 height 16
click at [295, 232] on label "Large Language Model" at bounding box center [262, 228] width 125 height 16
click at [295, 232] on label "Large Language Model" at bounding box center [261, 228] width 127 height 16
click at [295, 232] on label "Large Language Model" at bounding box center [262, 228] width 125 height 16
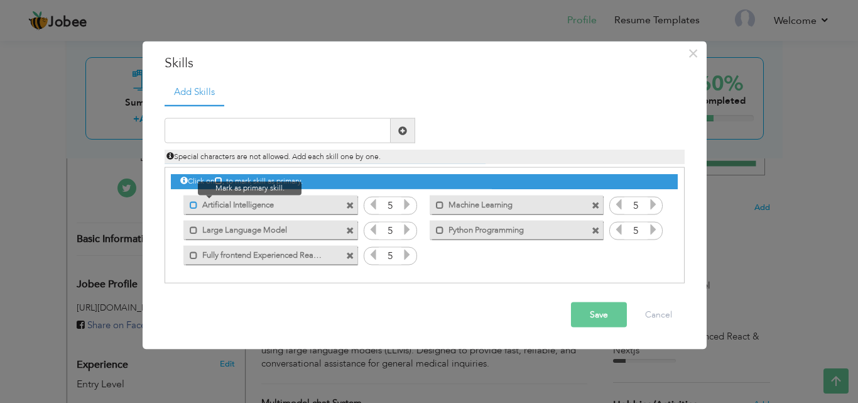
click at [195, 205] on span at bounding box center [194, 204] width 8 height 8
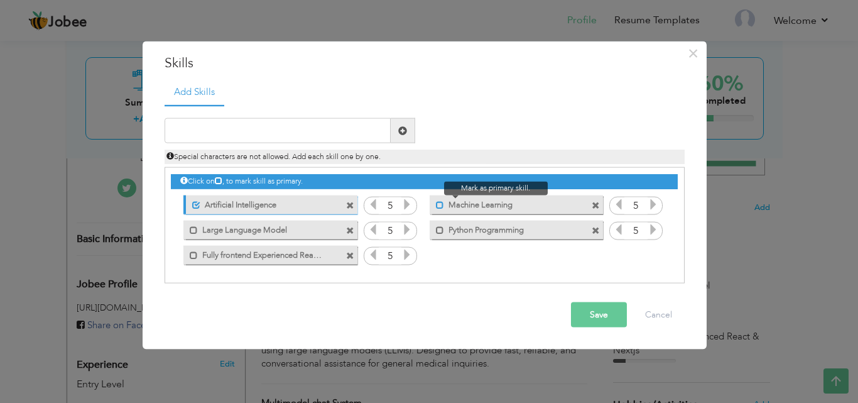
click at [440, 203] on span at bounding box center [440, 204] width 8 height 8
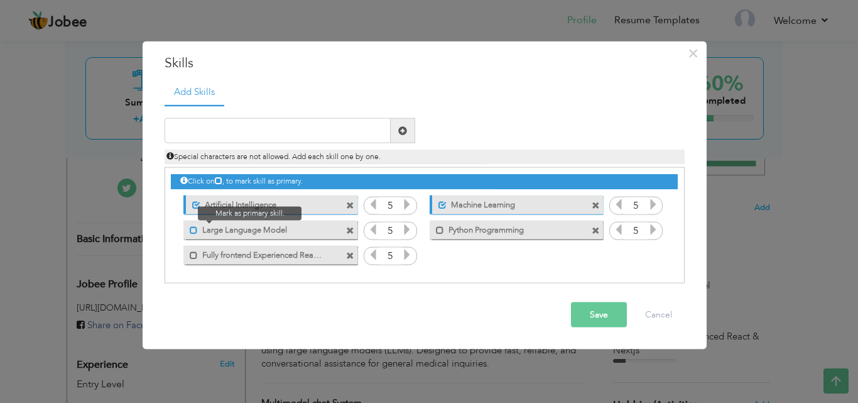
click at [193, 231] on span at bounding box center [194, 229] width 8 height 8
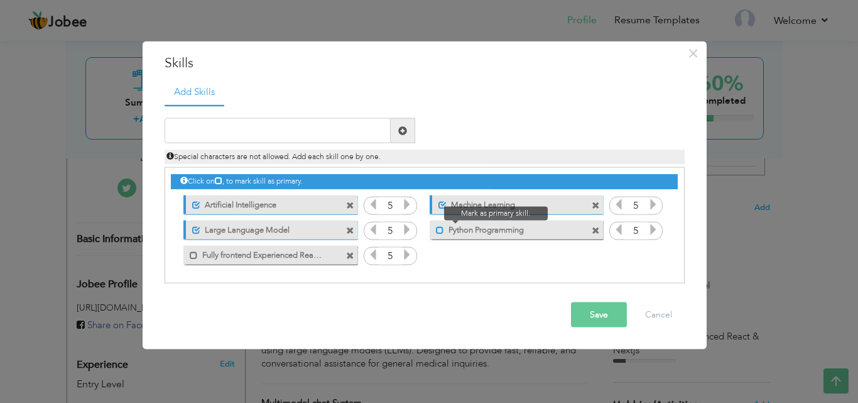
click at [436, 232] on span at bounding box center [440, 229] width 8 height 8
click at [402, 132] on span at bounding box center [402, 130] width 9 height 9
type input "Agentic AI"
click at [402, 128] on span at bounding box center [402, 130] width 9 height 9
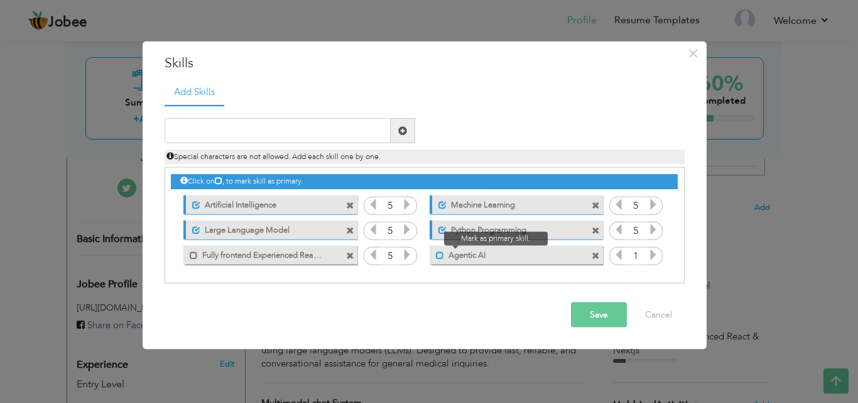
click at [438, 255] on span at bounding box center [440, 255] width 8 height 8
click at [651, 257] on icon at bounding box center [652, 254] width 11 height 11
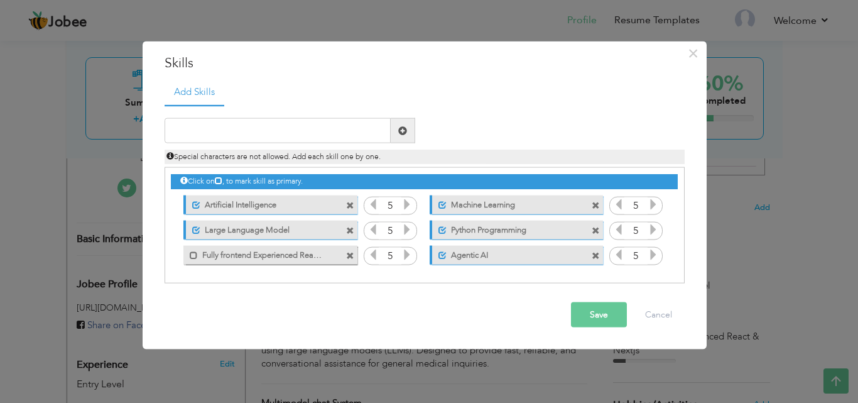
click at [651, 257] on icon at bounding box center [652, 254] width 11 height 11
click at [600, 308] on button "Save" at bounding box center [599, 314] width 56 height 25
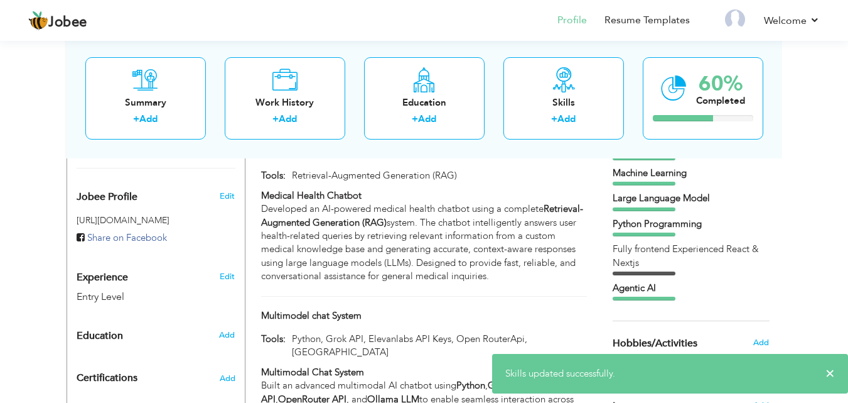
scroll to position [371, 0]
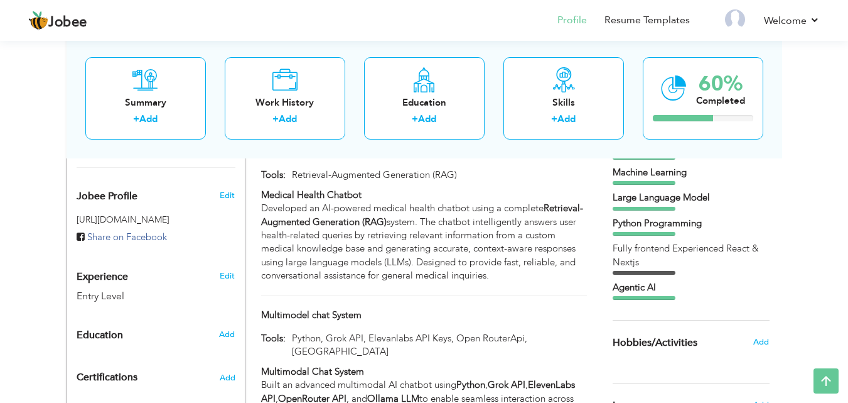
drag, startPoint x: 644, startPoint y: 286, endPoint x: 651, endPoint y: 248, distance: 38.3
click at [651, 248] on div "Artificial Intelligence Machine Learning Large Language Model Agentic AI" at bounding box center [691, 221] width 157 height 160
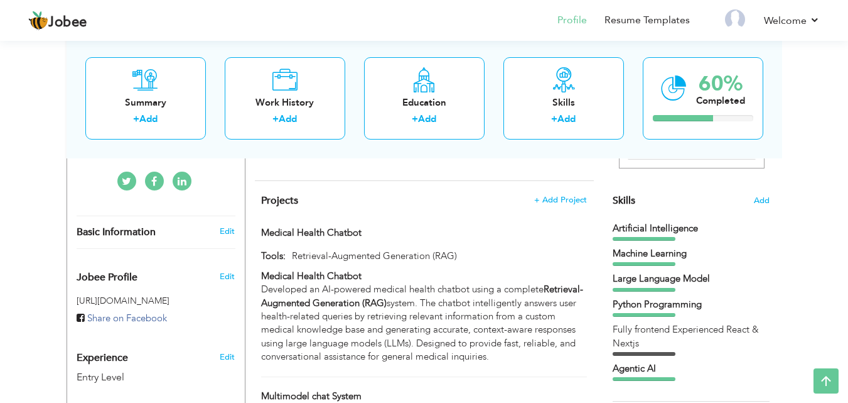
scroll to position [257, 0]
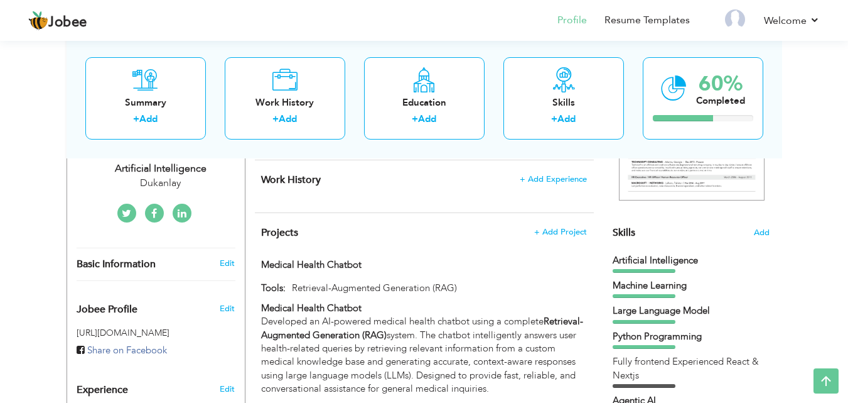
click at [764, 233] on span "Add" at bounding box center [762, 233] width 16 height 12
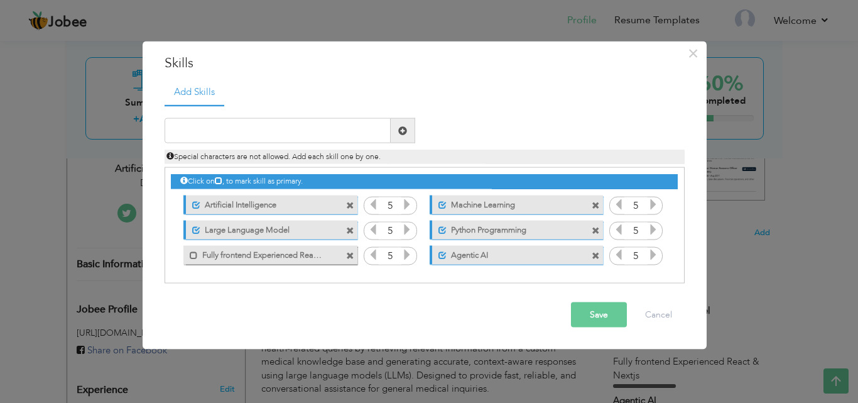
click at [352, 254] on span at bounding box center [350, 255] width 8 height 8
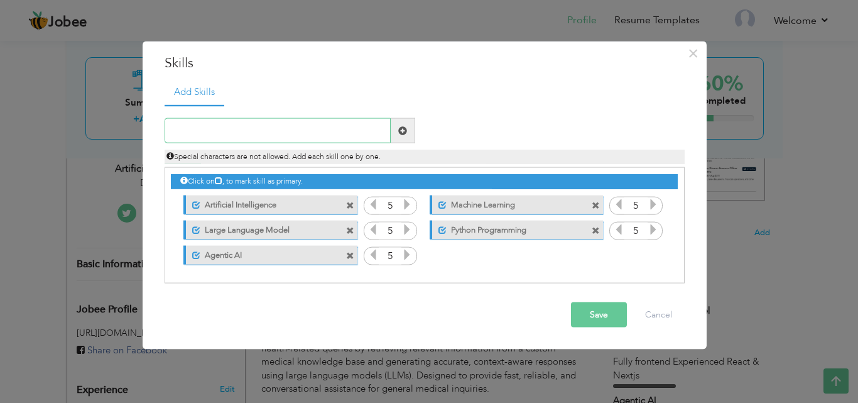
click at [355, 124] on input "text" at bounding box center [278, 130] width 226 height 25
type input "F"
type input "N8N Agentic AI Developer"
click at [408, 135] on span at bounding box center [403, 130] width 24 height 25
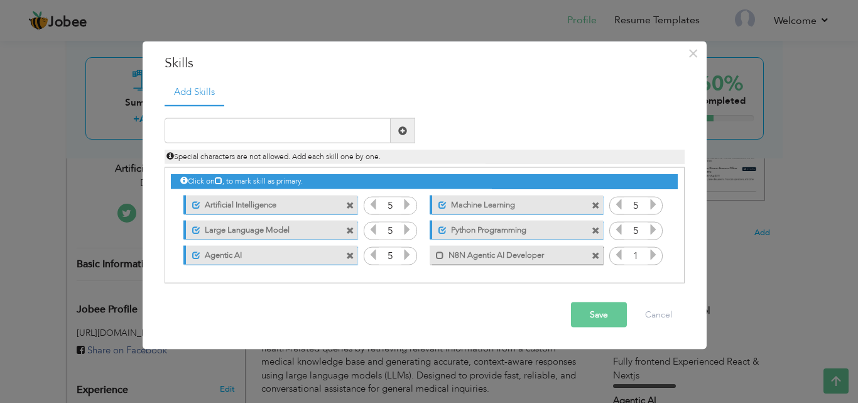
click at [652, 256] on icon at bounding box center [652, 254] width 11 height 11
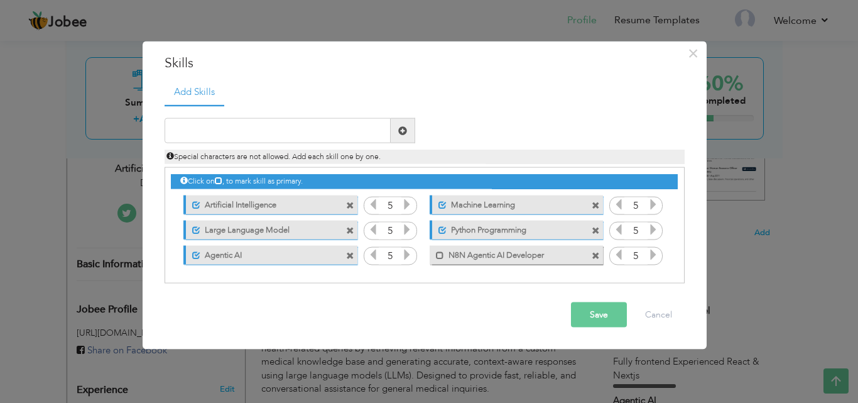
click at [652, 256] on icon at bounding box center [652, 254] width 11 height 11
click at [438, 254] on span at bounding box center [440, 255] width 8 height 8
click at [586, 320] on button "Save" at bounding box center [599, 314] width 56 height 25
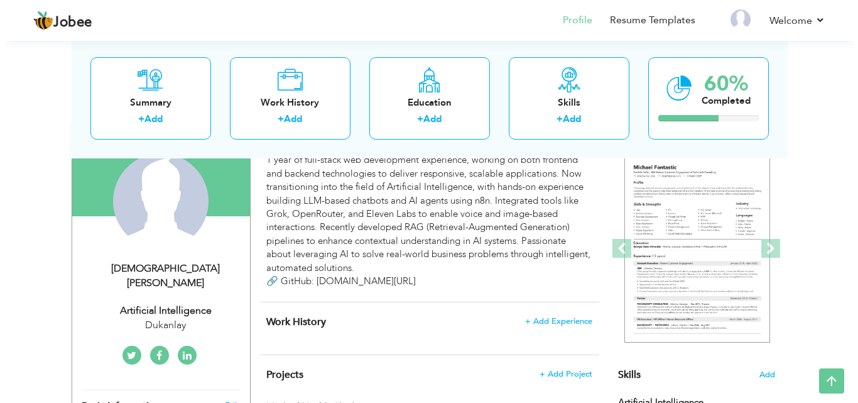
scroll to position [115, 0]
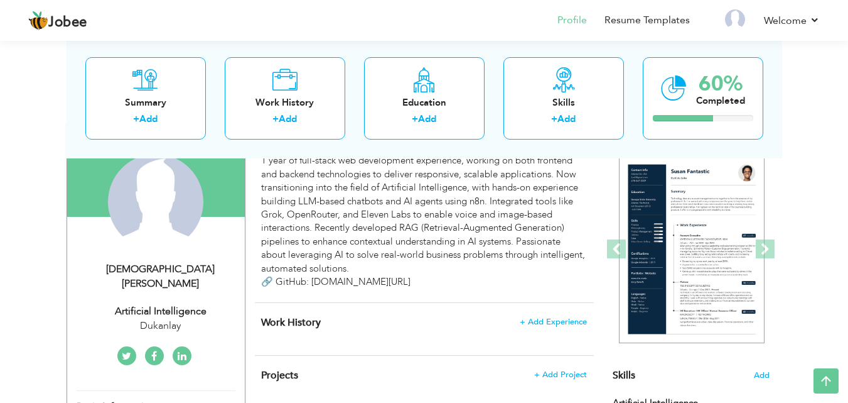
click at [185, 351] on icon at bounding box center [182, 356] width 9 height 10
click at [188, 318] on div "Dukanlay" at bounding box center [161, 325] width 168 height 14
type input "[DEMOGRAPHIC_DATA]"
type input "Umer"
select select "number:1"
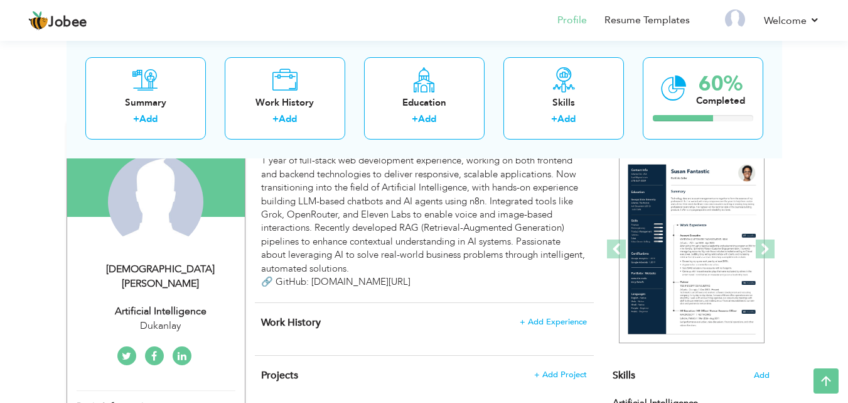
type input "Dukanlay"
type input "Artificial Intelligence"
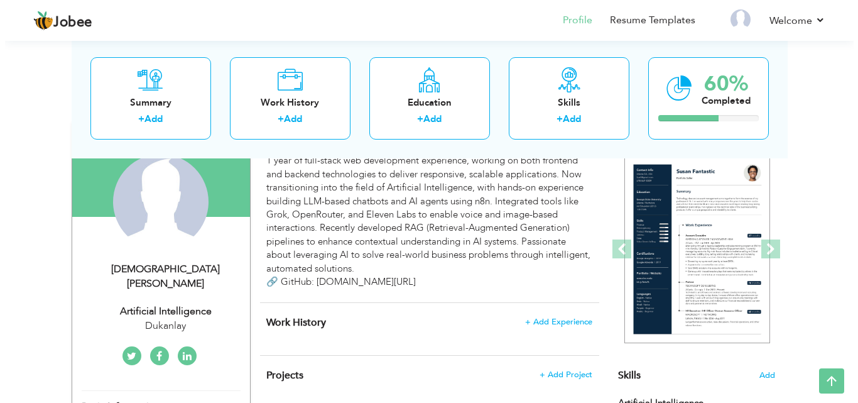
select select
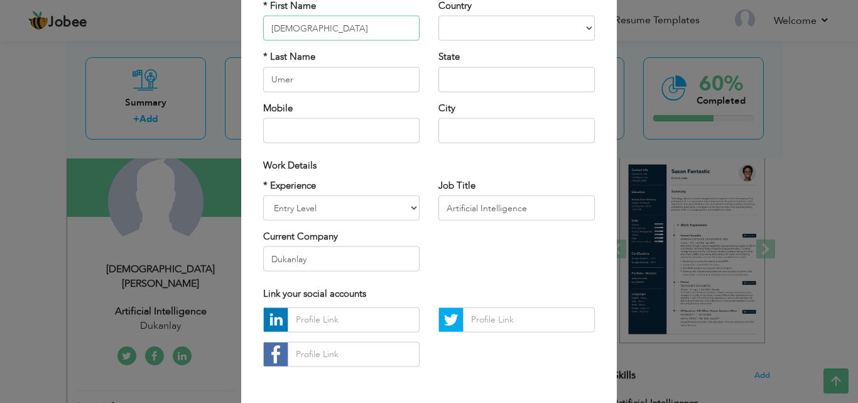
scroll to position [134, 0]
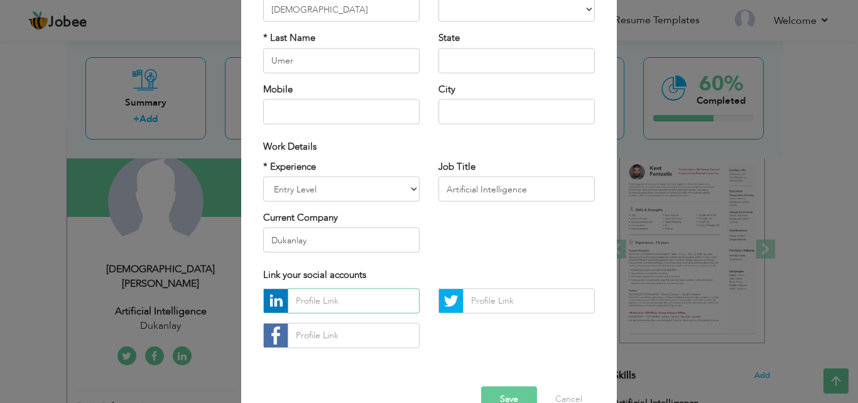
click at [345, 307] on input "text" at bounding box center [354, 300] width 132 height 25
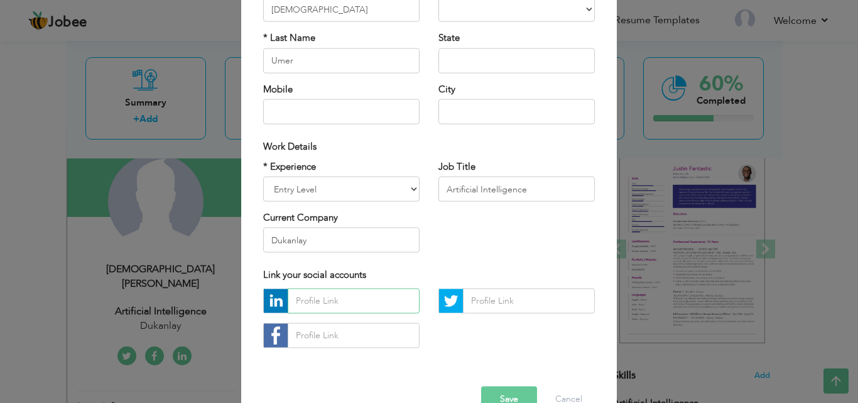
click at [320, 306] on input "text" at bounding box center [354, 300] width 132 height 25
paste input "https://www.linkedin.com/in/muhammadumer-tariq/"
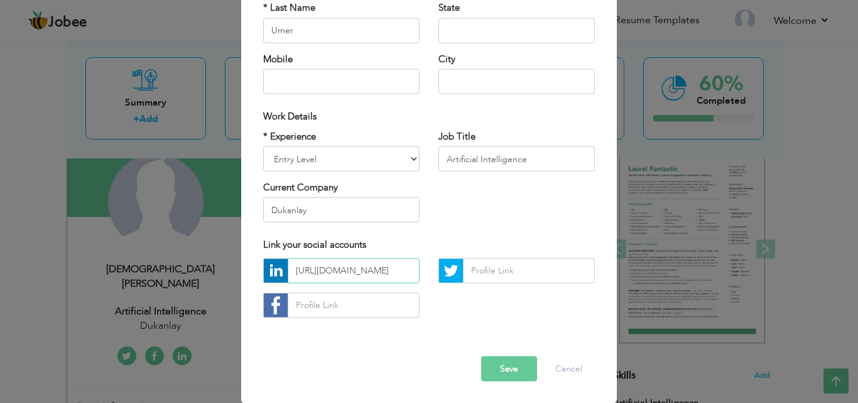
type input "https://www.linkedin.com/in/muhammadumer-tariq/"
click at [512, 376] on button "Save" at bounding box center [509, 367] width 56 height 25
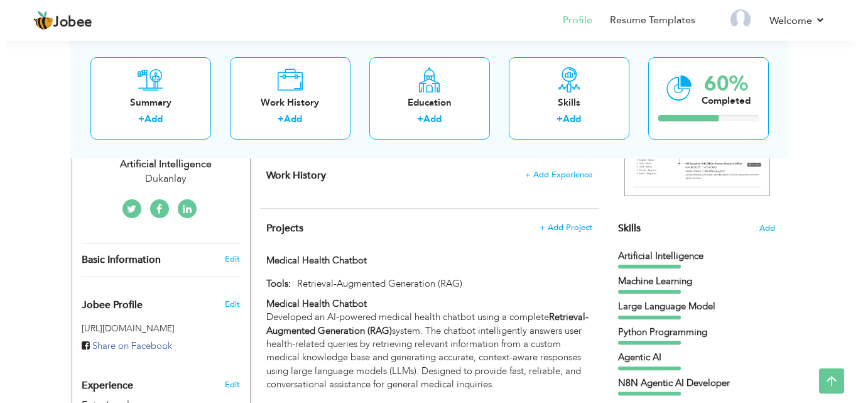
scroll to position [174, 0]
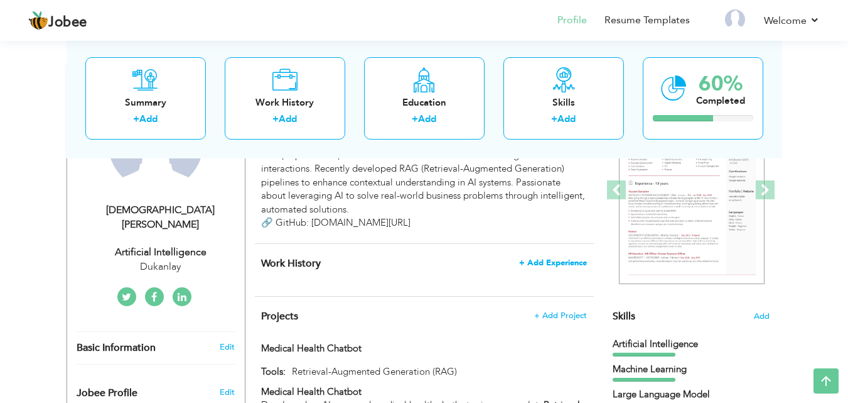
click at [534, 263] on span "+ Add Experience" at bounding box center [553, 262] width 68 height 9
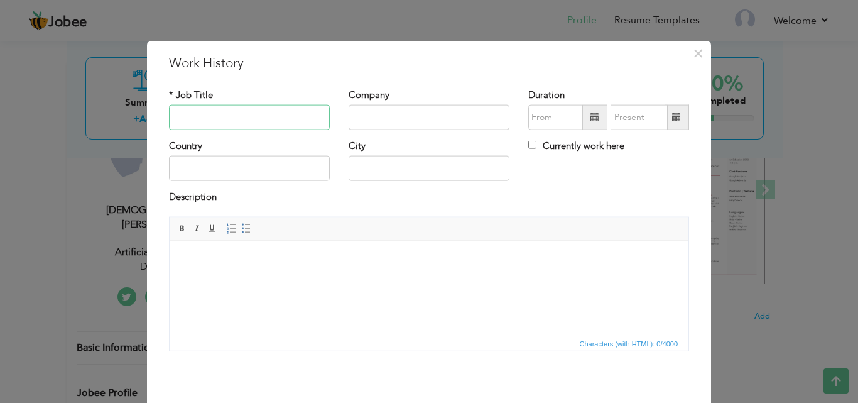
click at [254, 123] on input "text" at bounding box center [249, 117] width 161 height 25
type input "Fullstack Developer"
click at [367, 118] on input "text" at bounding box center [429, 117] width 161 height 25
type input "Dukanlay"
click at [207, 118] on input "Fullstack Developer" at bounding box center [249, 117] width 161 height 25
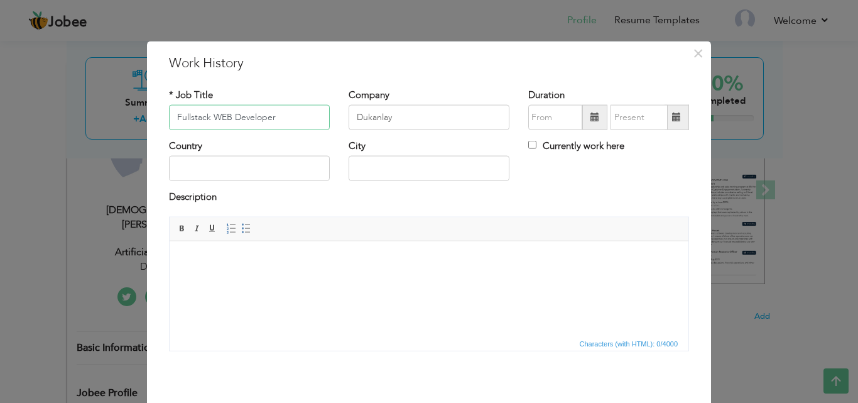
type input "Fullstack WEB Developer"
type input "09/2025"
click at [560, 121] on input "09/2025" at bounding box center [555, 117] width 54 height 25
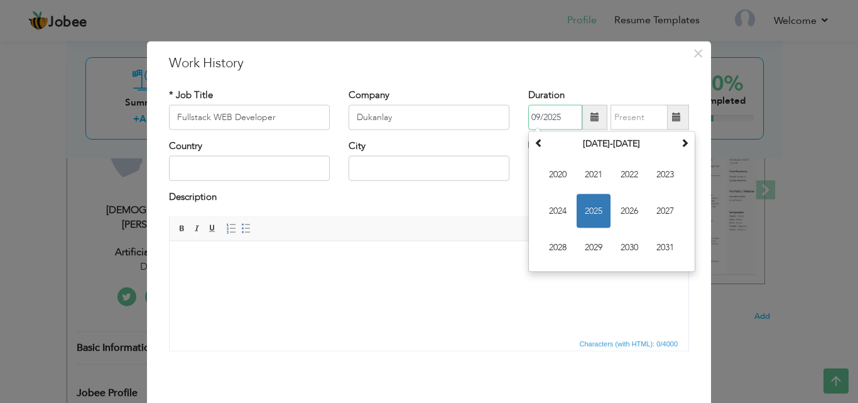
click at [688, 146] on div "September 2025 Su Mo Tu We Th Fr Sa 31 1 2 3 4 5 6 7 8 9 10 11 12 13 14 15 16 1…" at bounding box center [611, 201] width 167 height 141
click at [680, 146] on span at bounding box center [684, 142] width 9 height 9
click at [538, 146] on span at bounding box center [538, 142] width 9 height 9
click at [557, 210] on span "2024" at bounding box center [558, 211] width 34 height 34
click at [629, 90] on div "Duration 09/2025 September 2024 Su Mo Tu We Th Fr Sa 1 2 3 4 5 6 7 8 9 10 11 12…" at bounding box center [608, 108] width 161 height 41
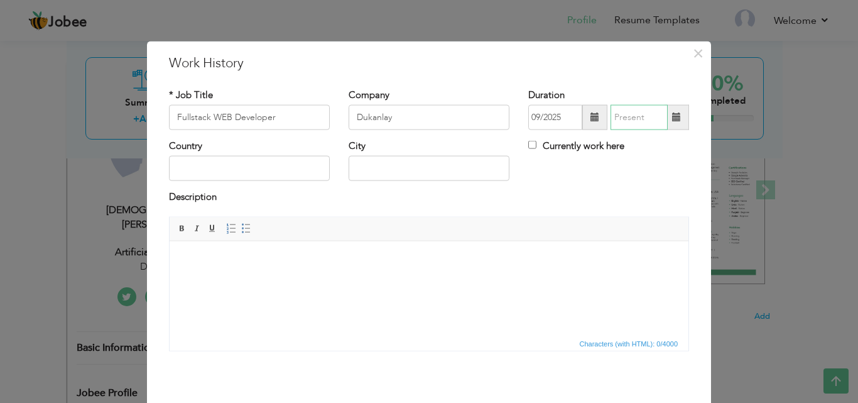
click at [631, 112] on input "text" at bounding box center [638, 117] width 57 height 25
type input "09/2025"
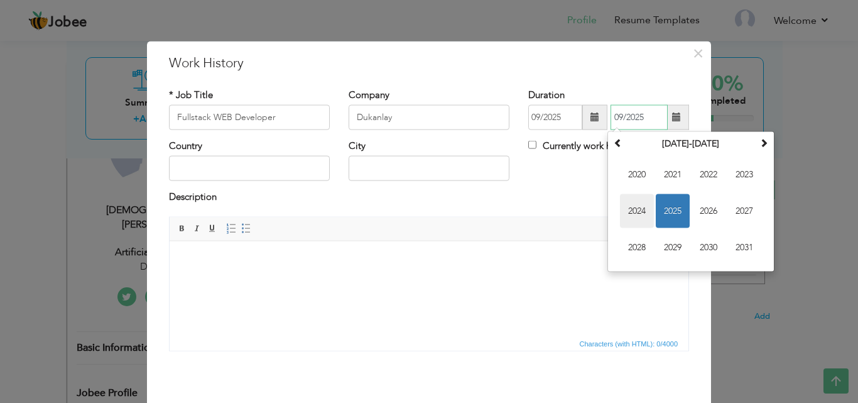
click at [631, 208] on span "2024" at bounding box center [637, 211] width 34 height 34
click at [541, 121] on input "09/2025" at bounding box center [555, 117] width 54 height 25
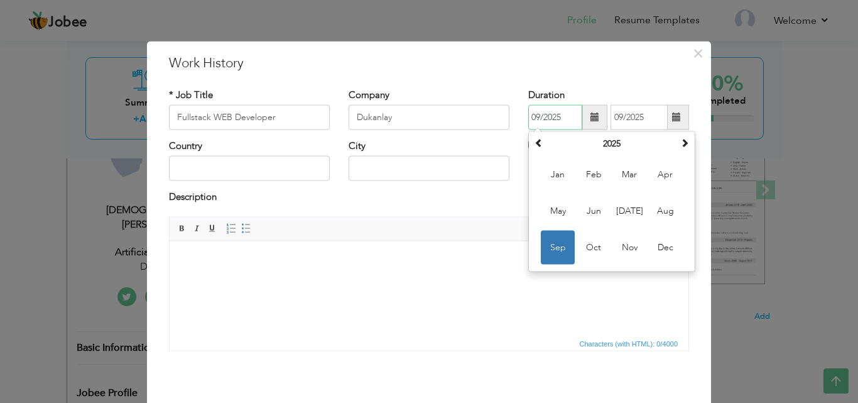
click at [563, 116] on input "09/2025" at bounding box center [555, 117] width 54 height 25
click at [538, 143] on span at bounding box center [538, 142] width 9 height 9
click at [560, 240] on span "Sep" at bounding box center [558, 247] width 34 height 34
type input "09/2024"
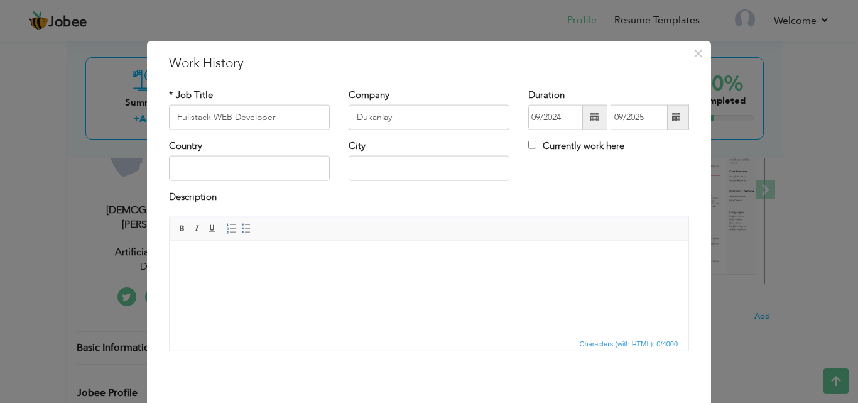
click at [672, 116] on span at bounding box center [676, 116] width 9 height 9
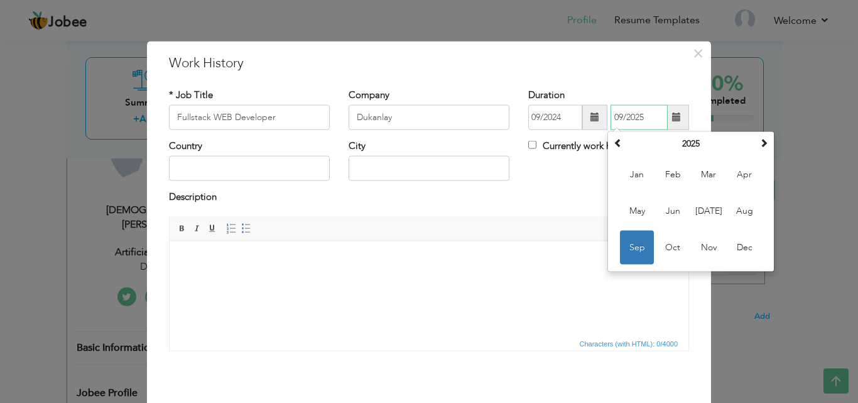
click at [639, 247] on span "Sep" at bounding box center [637, 247] width 34 height 34
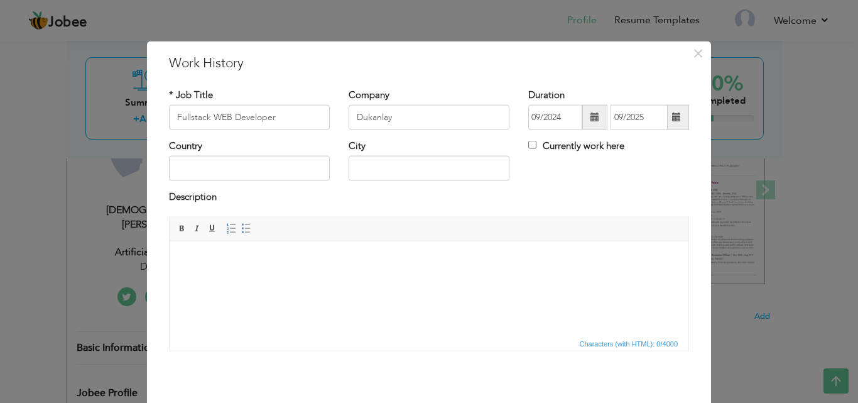
click at [642, 91] on div "Duration 09/2024 09/2025" at bounding box center [608, 108] width 161 height 41
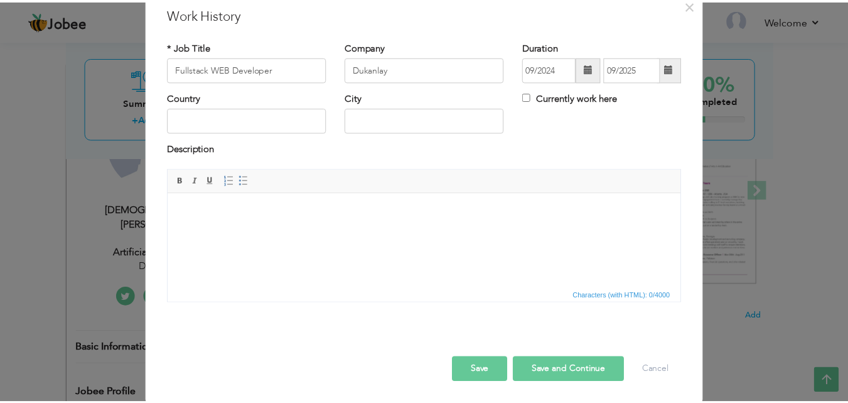
scroll to position [50, 0]
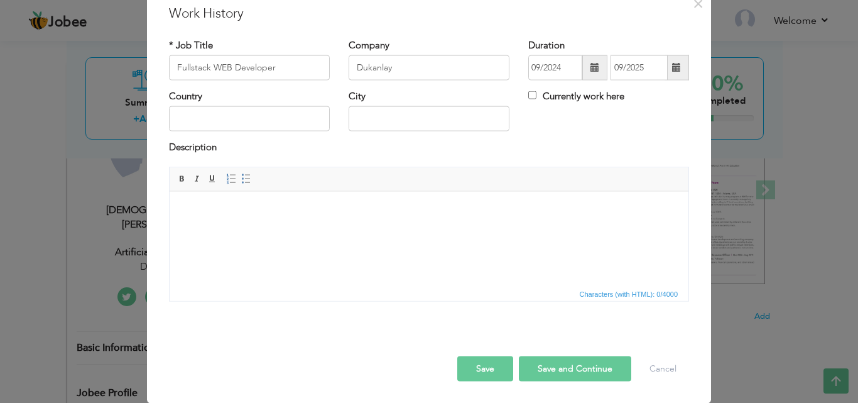
click at [245, 215] on body at bounding box center [429, 209] width 494 height 13
click at [412, 202] on html at bounding box center [429, 210] width 519 height 38
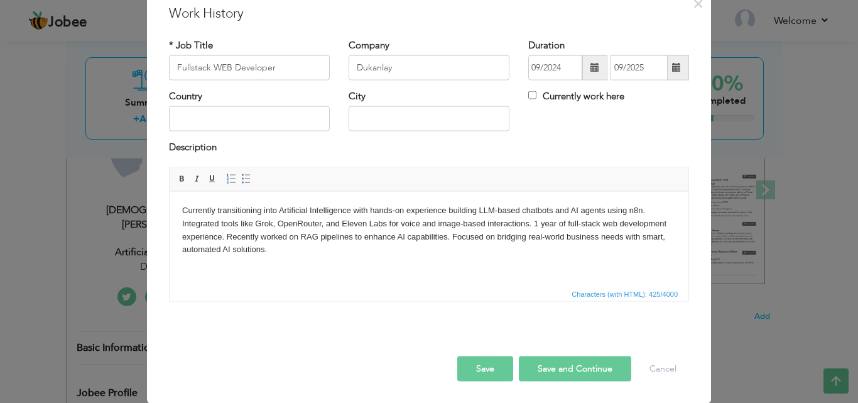
click at [475, 360] on button "Save" at bounding box center [485, 367] width 56 height 25
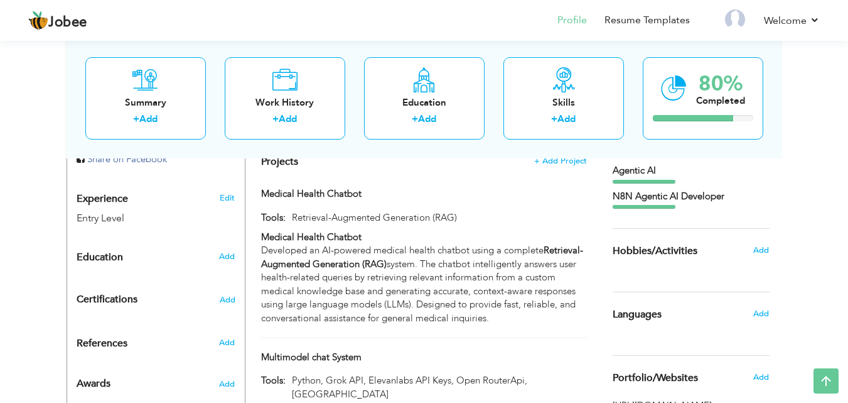
scroll to position [445, 0]
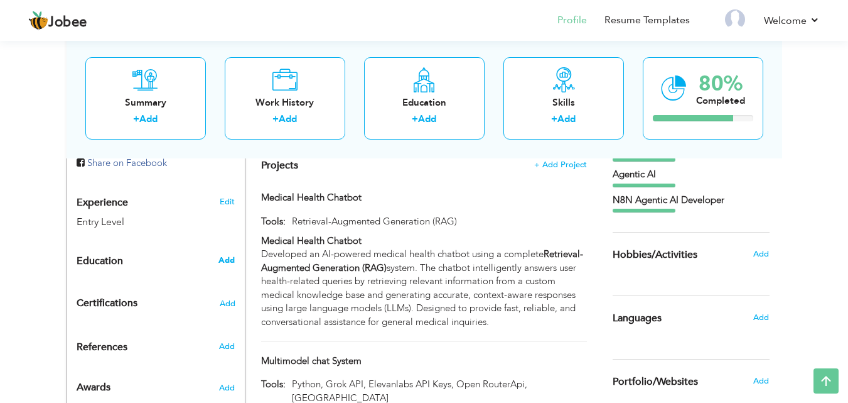
click at [228, 254] on span "Add" at bounding box center [227, 259] width 16 height 11
radio input "true"
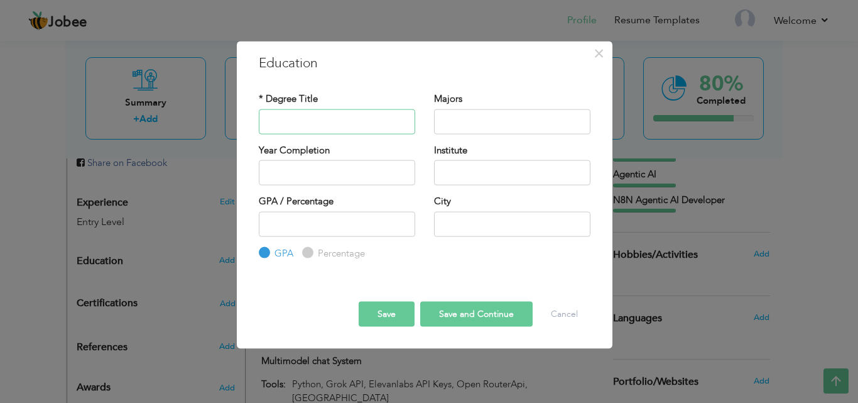
click at [288, 122] on input "text" at bounding box center [337, 121] width 156 height 25
click at [307, 122] on input "Bechelor,s In Computer Science" at bounding box center [337, 121] width 156 height 25
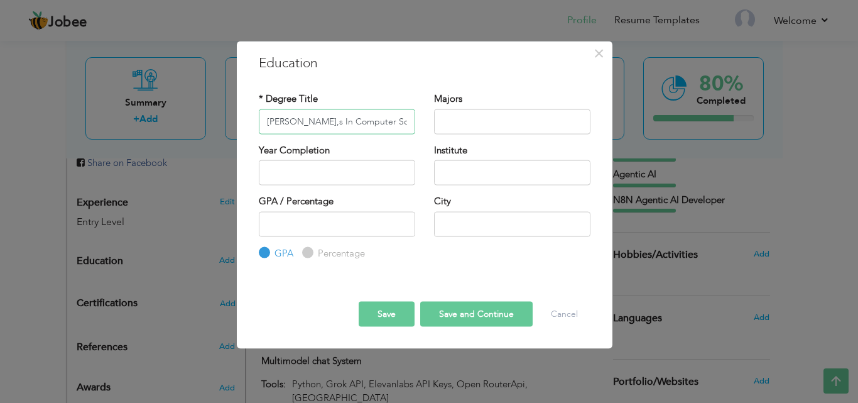
paste input "achelors' In Computer Science"
type input "Bachelors' In Computer Science"
click at [487, 123] on input "text" at bounding box center [512, 121] width 156 height 25
type input "Artificial Intelligence"
click at [378, 186] on div "Year Completion" at bounding box center [336, 168] width 175 height 51
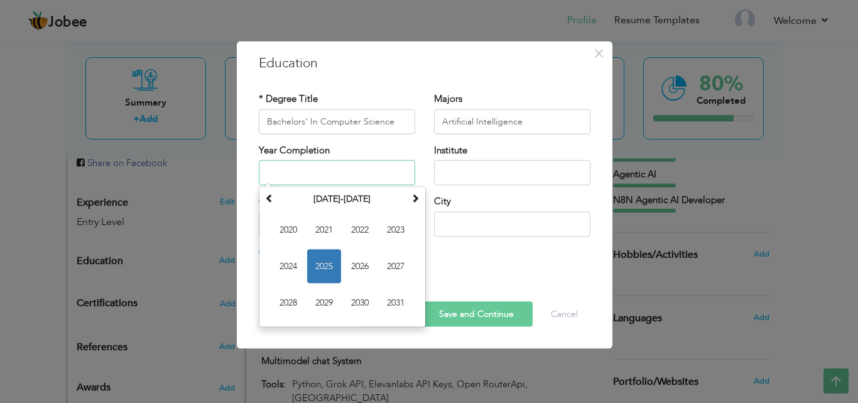
click at [378, 180] on input "text" at bounding box center [337, 172] width 156 height 25
click at [295, 273] on span "2024" at bounding box center [288, 266] width 34 height 34
type input "2024"
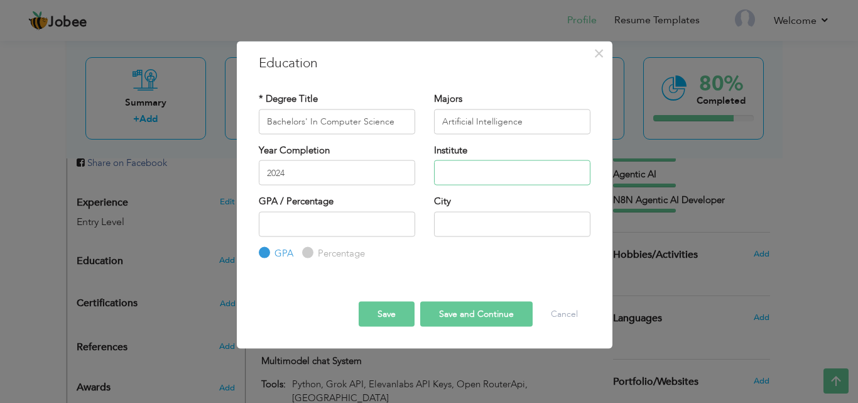
click at [446, 176] on input "text" at bounding box center [512, 172] width 156 height 25
type input "Virtual University"
click at [335, 236] on input "number" at bounding box center [337, 223] width 156 height 25
click at [309, 249] on input "Percentage" at bounding box center [306, 253] width 8 height 8
radio input "true"
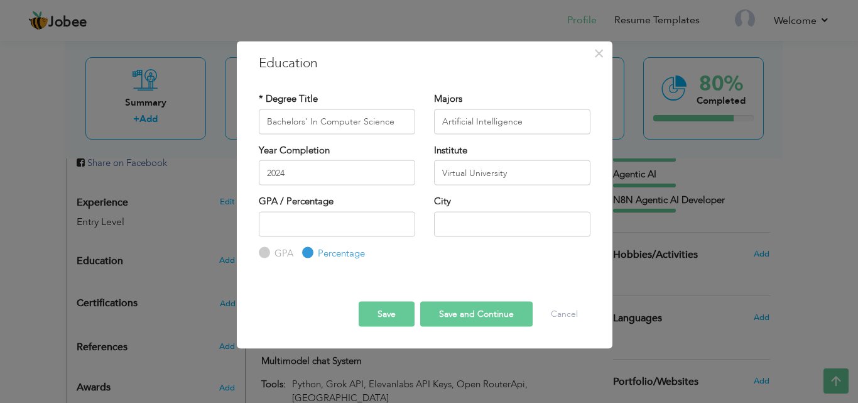
click at [271, 254] on label "GPA" at bounding box center [282, 252] width 22 height 13
click at [267, 254] on input "GPA" at bounding box center [263, 253] width 8 height 8
radio input "true"
click at [295, 224] on input "number" at bounding box center [337, 223] width 156 height 25
type input "2.90"
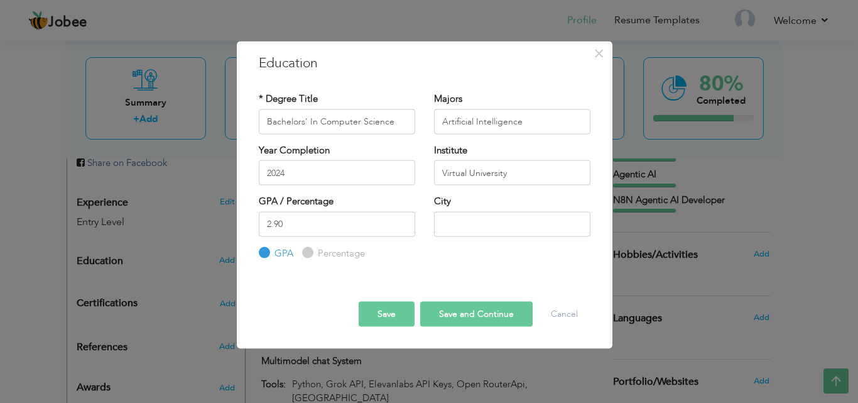
click at [454, 240] on div "City" at bounding box center [512, 220] width 175 height 51
click at [456, 227] on input "text" at bounding box center [512, 223] width 156 height 25
type input "[GEOGRAPHIC_DATA]"
click at [390, 310] on button "Save" at bounding box center [387, 313] width 56 height 25
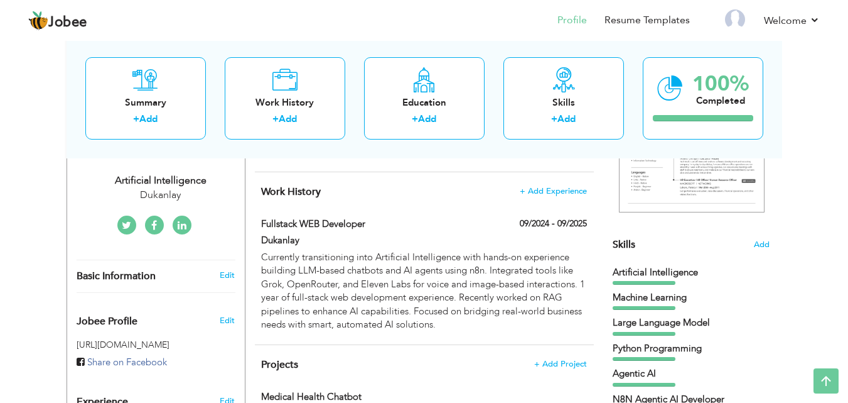
scroll to position [0, 0]
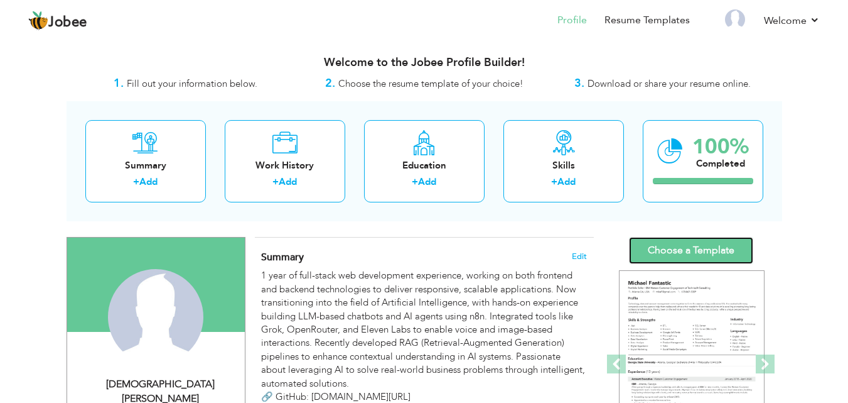
click at [719, 244] on link "Choose a Template" at bounding box center [691, 250] width 124 height 27
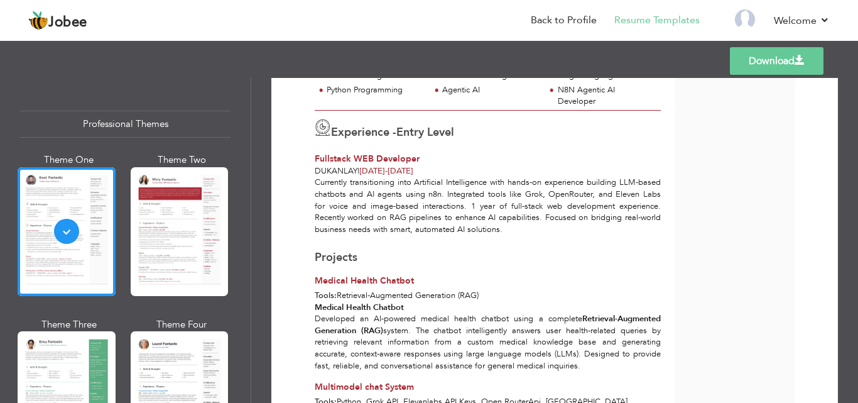
scroll to position [213, 0]
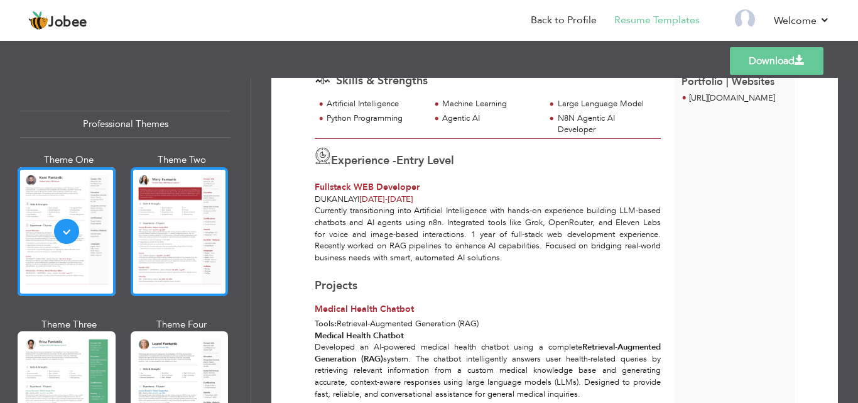
click at [169, 210] on div at bounding box center [180, 231] width 98 height 129
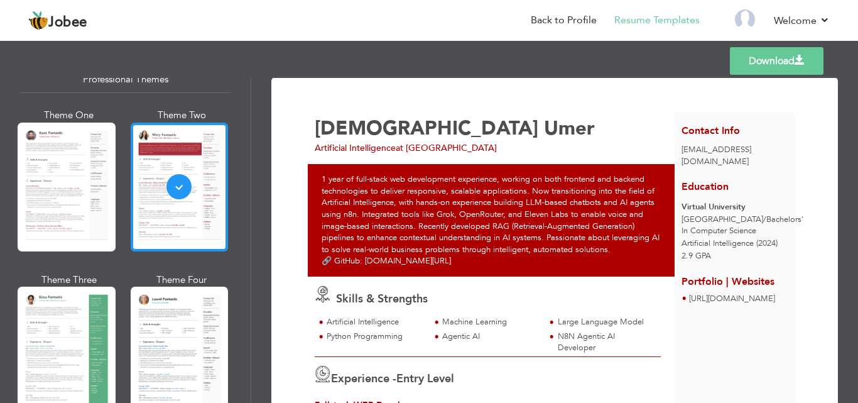
scroll to position [247, 0]
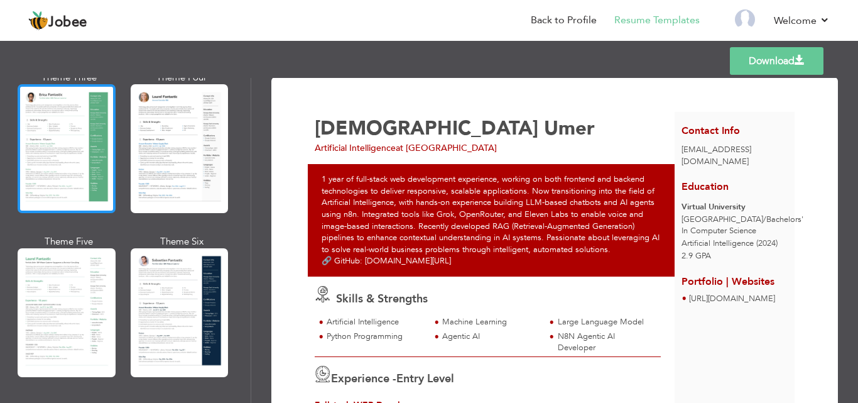
click at [77, 137] on div at bounding box center [67, 148] width 98 height 129
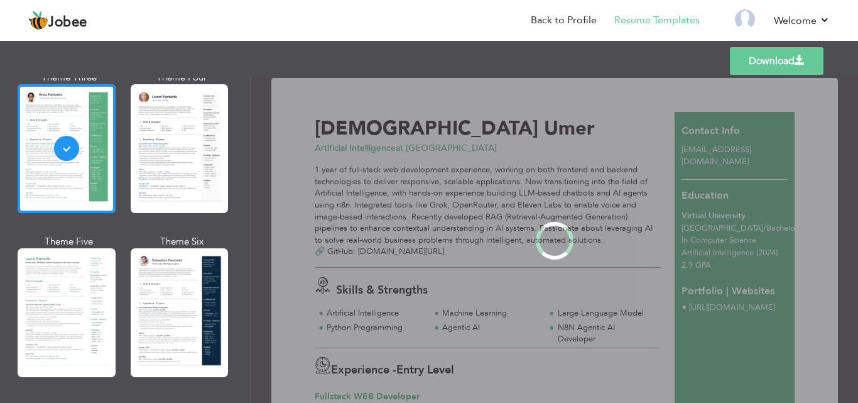
scroll to position [0, 0]
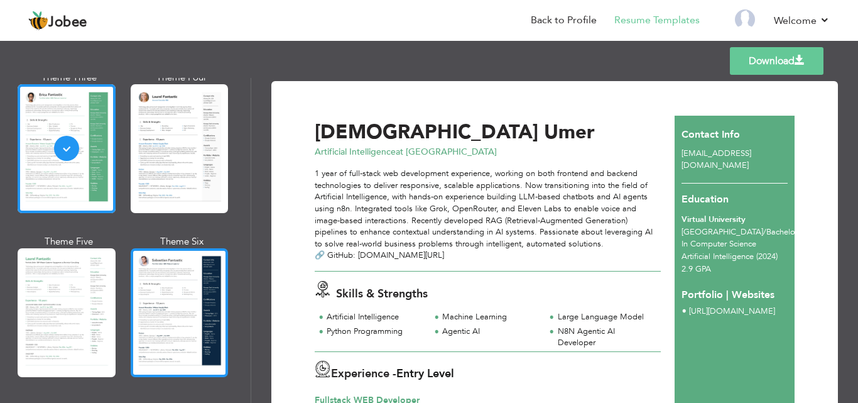
click at [178, 273] on div at bounding box center [180, 312] width 98 height 129
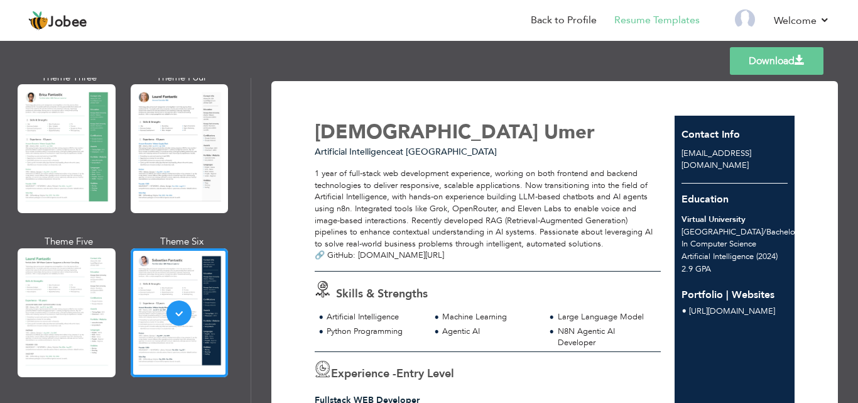
click at [700, 154] on span "ghostlinedev19@gmail.com" at bounding box center [716, 159] width 70 height 23
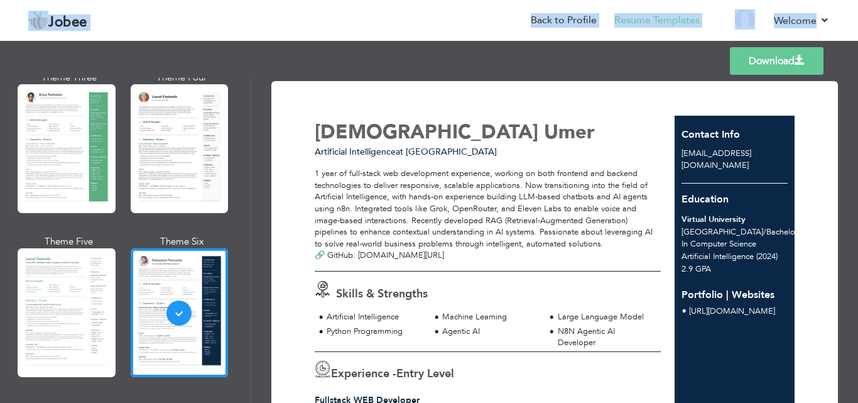
drag, startPoint x: 105, startPoint y: 72, endPoint x: 24, endPoint y: 19, distance: 95.8
click at [24, 55] on div "Jobee Back to Profile Resume Templates Resume Templates Cover Letters About My …" at bounding box center [429, 55] width 858 height 0
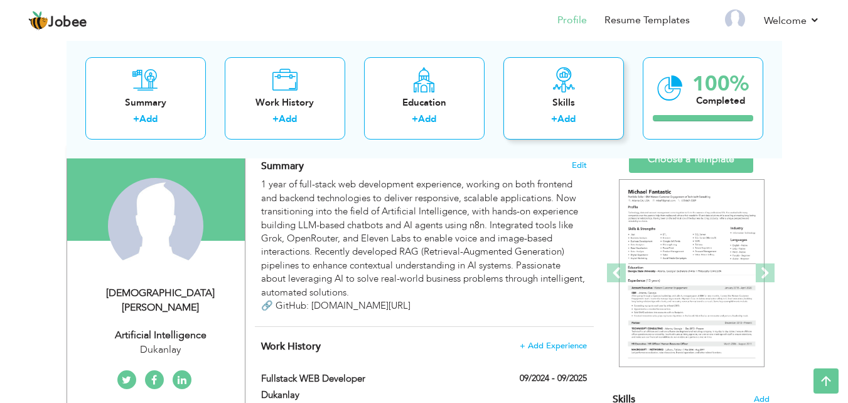
scroll to position [55, 0]
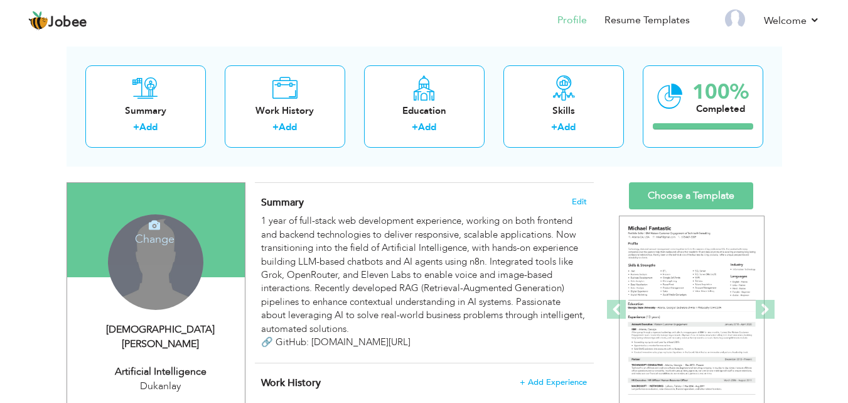
click at [193, 263] on div "Change Remove" at bounding box center [155, 261] width 95 height 95
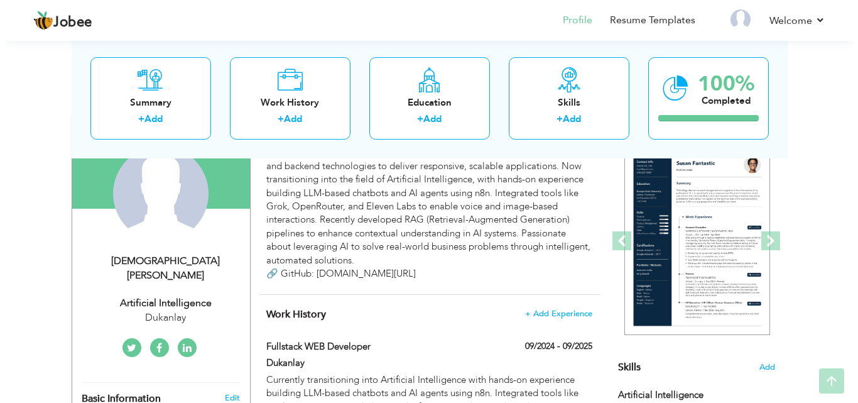
scroll to position [159, 0]
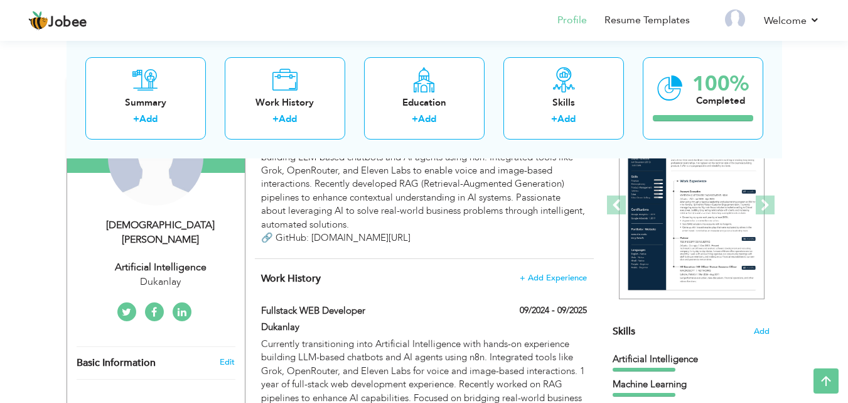
click at [154, 238] on div "Muhammad Umer Artificial Intelligence Dukanlay" at bounding box center [156, 253] width 178 height 71
select select "number:1"
type input "Dukanlay"
type input "Artificial Intelligence"
type input "[URL][DOMAIN_NAME]"
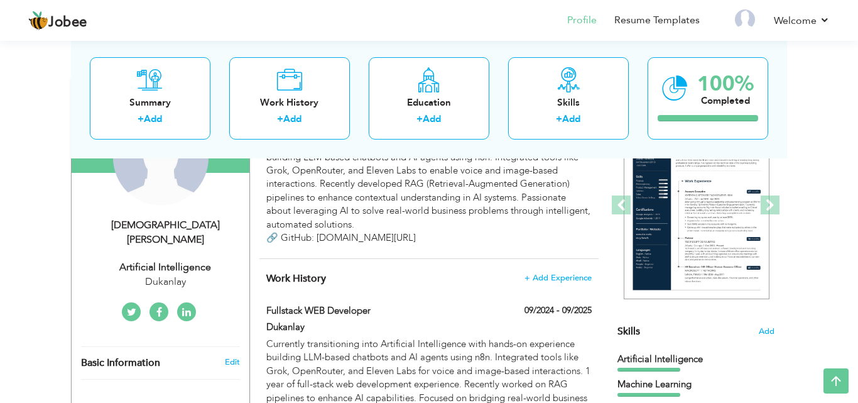
select select
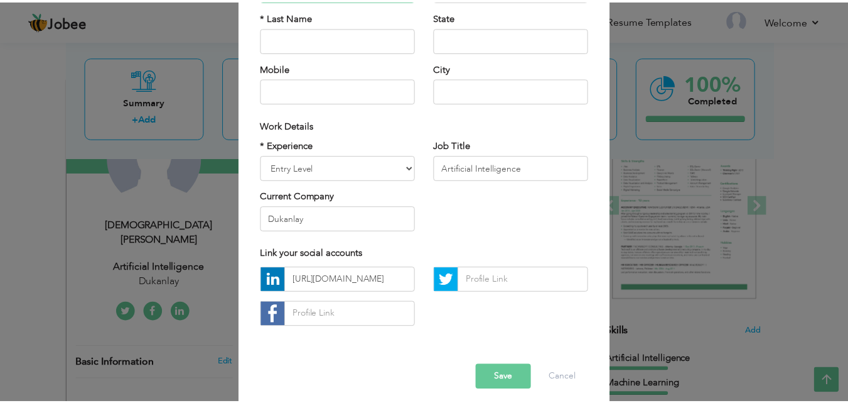
scroll to position [164, 0]
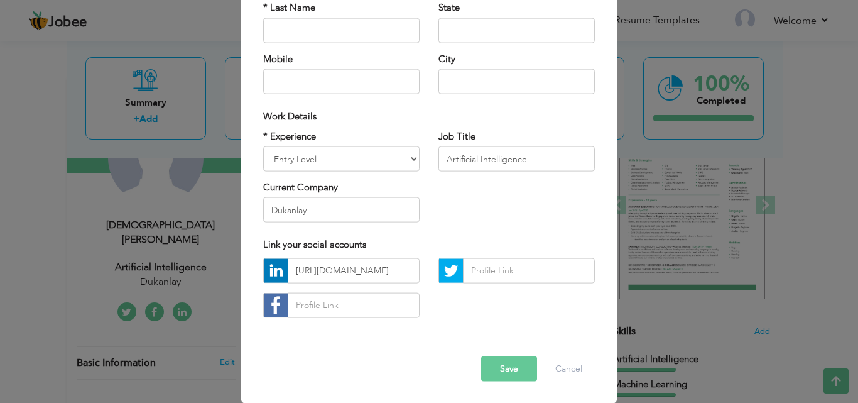
click at [494, 356] on button "Save" at bounding box center [509, 367] width 56 height 25
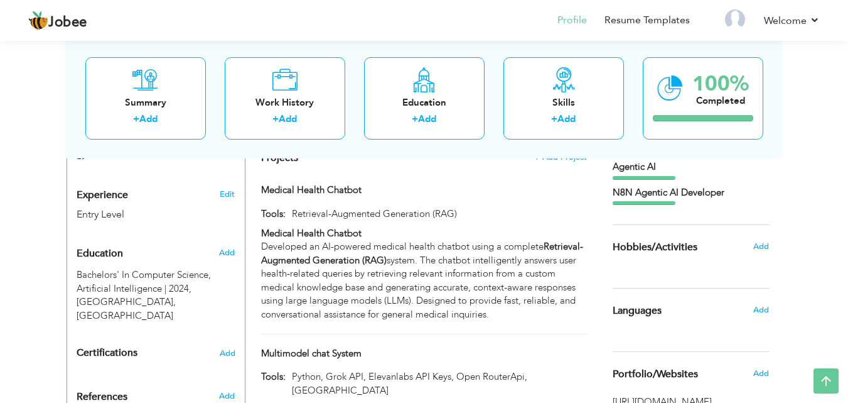
scroll to position [0, 0]
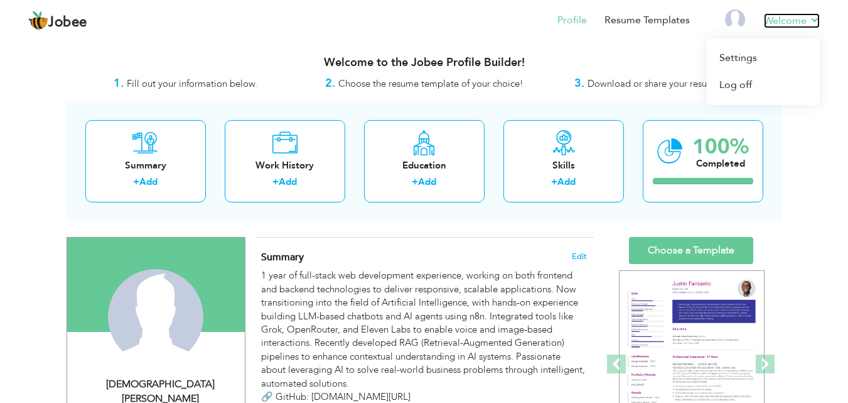
click at [805, 21] on link "Welcome" at bounding box center [792, 20] width 56 height 15
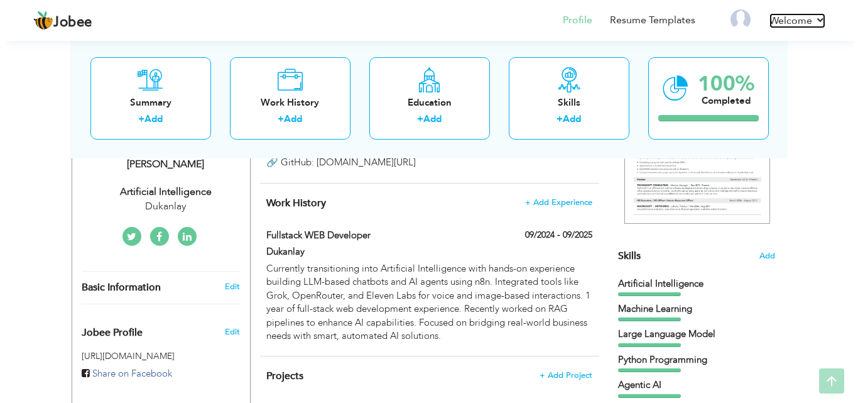
scroll to position [230, 0]
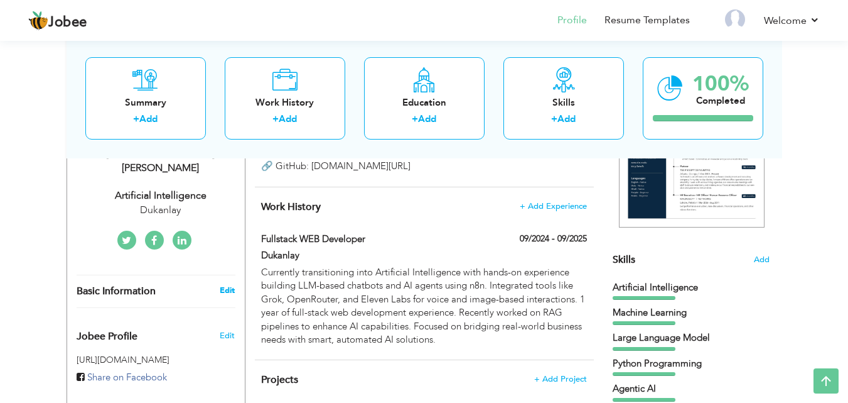
click at [225, 284] on link "Edit" at bounding box center [227, 289] width 15 height 11
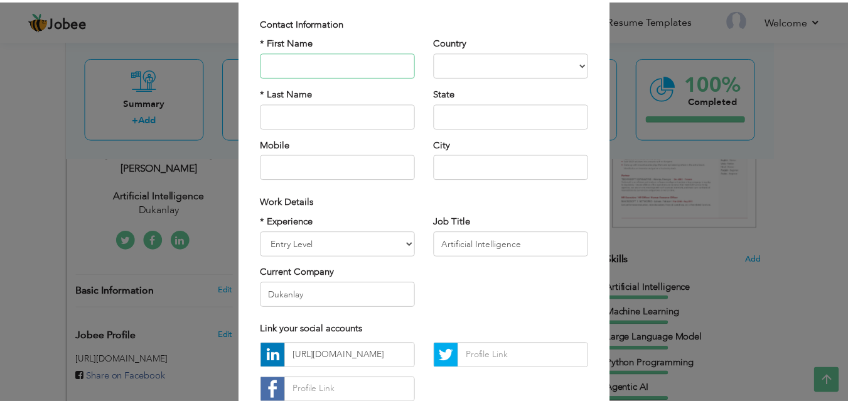
scroll to position [164, 0]
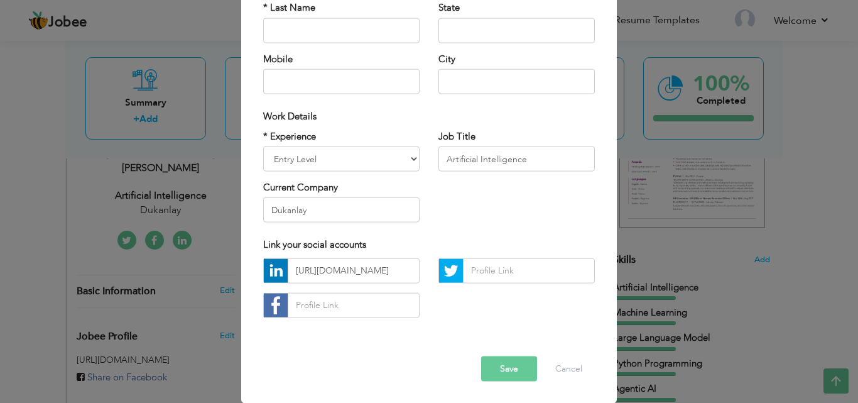
click at [500, 363] on button "Save" at bounding box center [509, 367] width 56 height 25
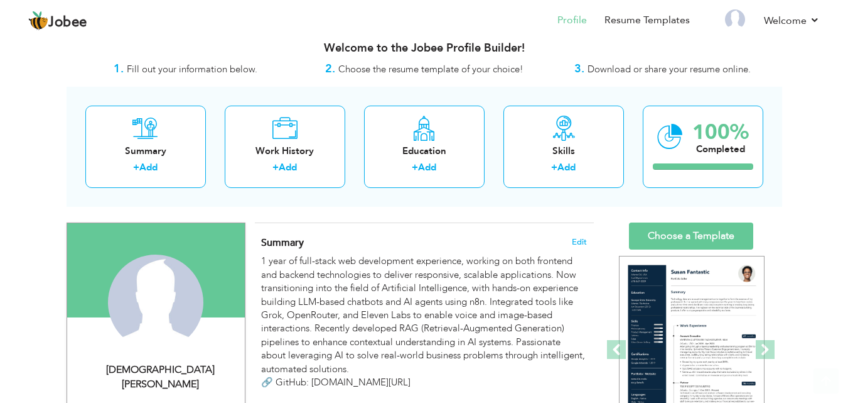
scroll to position [0, 0]
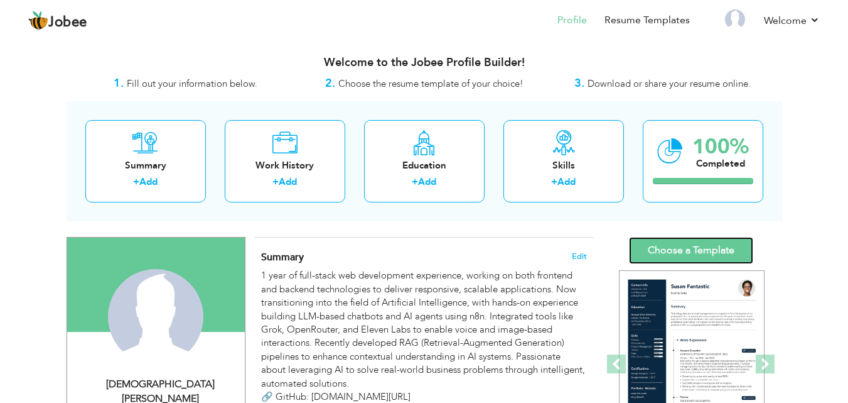
click at [670, 252] on link "Choose a Template" at bounding box center [691, 250] width 124 height 27
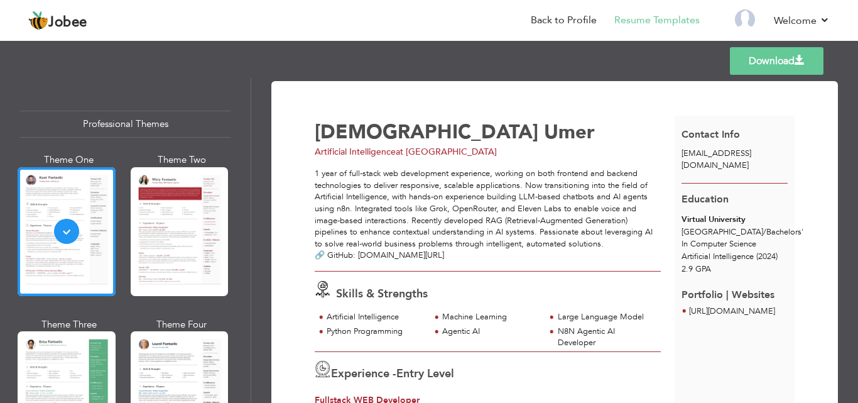
click at [718, 152] on span "[EMAIL_ADDRESS][DOMAIN_NAME]" at bounding box center [716, 159] width 70 height 23
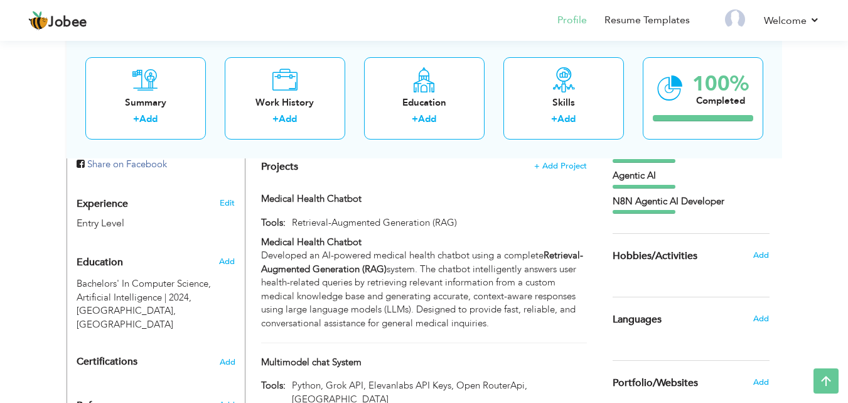
scroll to position [381, 0]
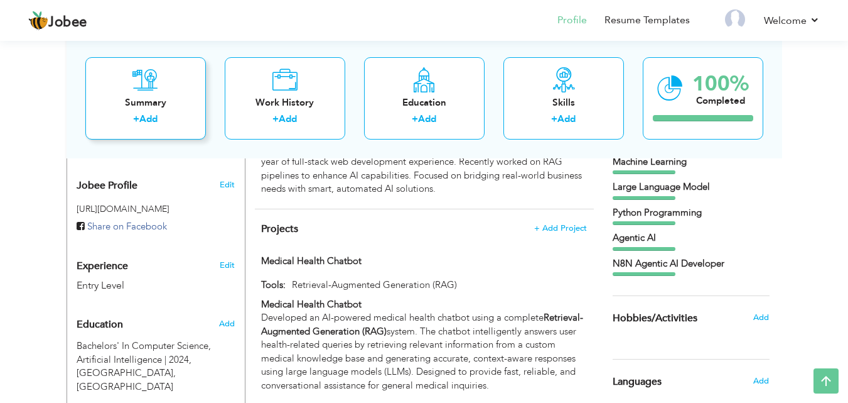
click at [165, 89] on div "Summary + Add" at bounding box center [145, 98] width 121 height 82
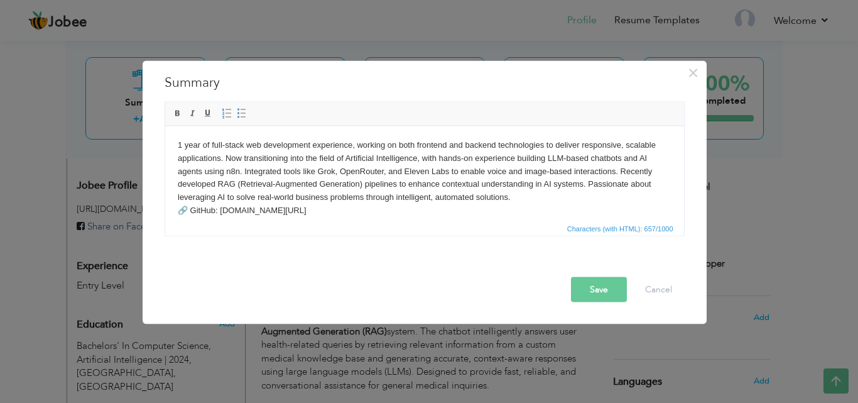
click at [616, 286] on button "Save" at bounding box center [599, 288] width 56 height 25
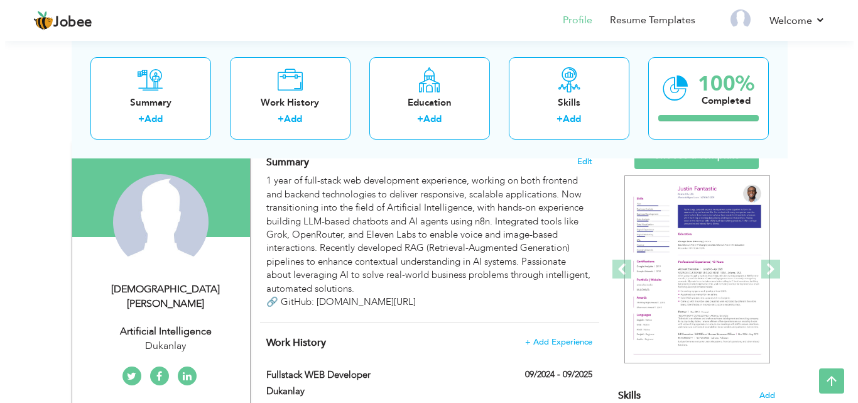
scroll to position [92, 0]
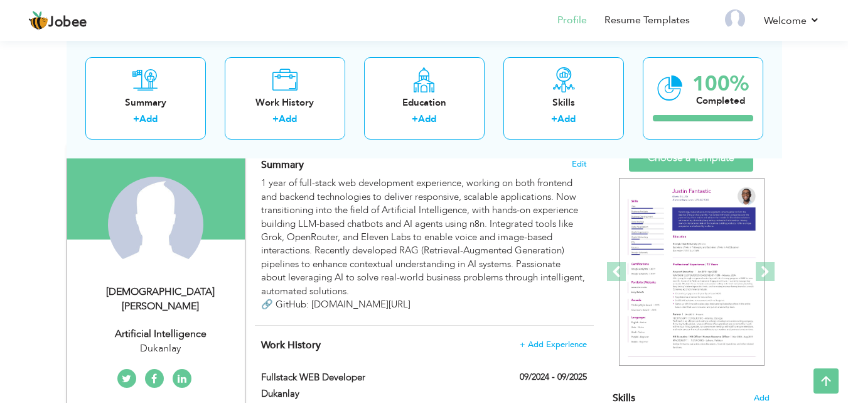
click at [173, 217] on div "Change Remove" at bounding box center [156, 230] width 159 height 108
click at [181, 289] on div "[DEMOGRAPHIC_DATA][PERSON_NAME]" at bounding box center [161, 298] width 168 height 29
select select "number:1"
type input "Dukanlay"
type input "Artificial Intelligence"
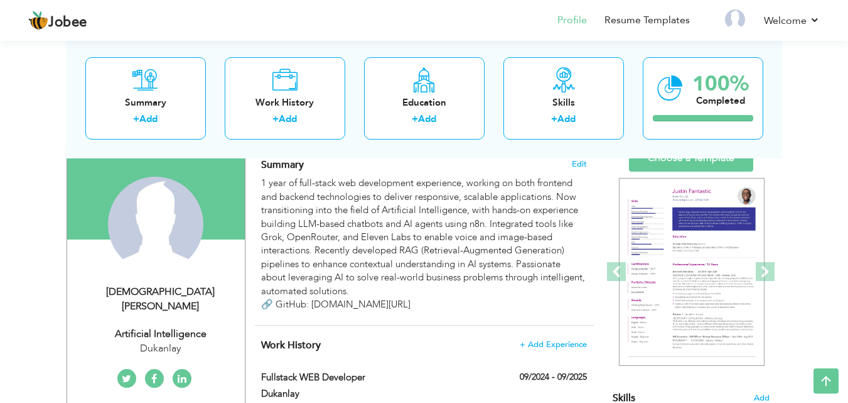
type input "[URL][DOMAIN_NAME]"
select select
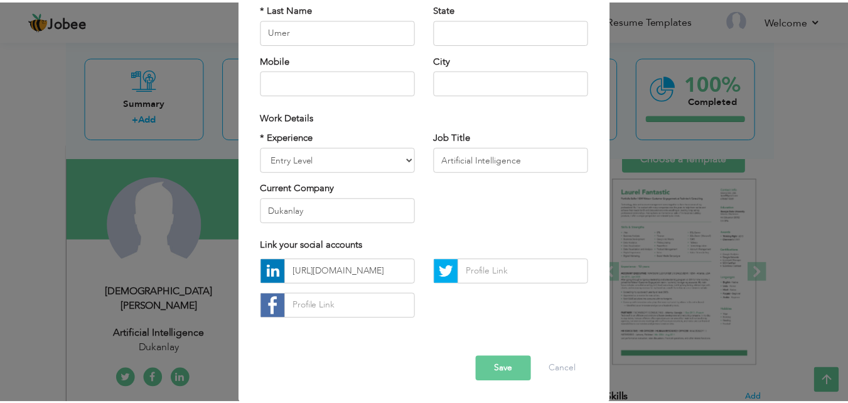
scroll to position [164, 0]
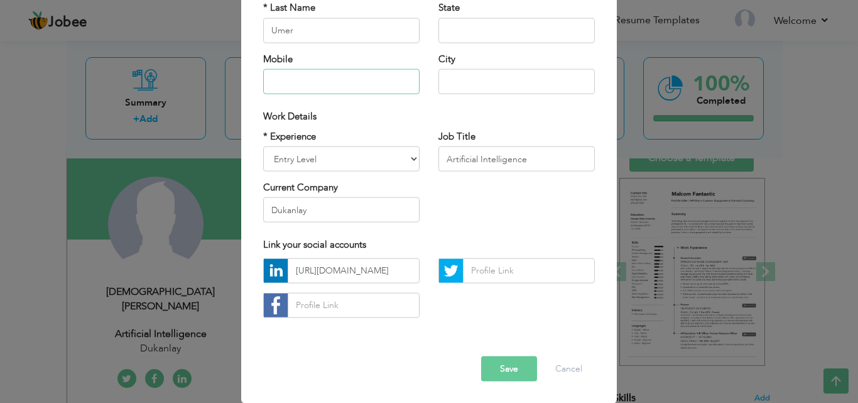
click at [333, 87] on input "text" at bounding box center [341, 81] width 156 height 25
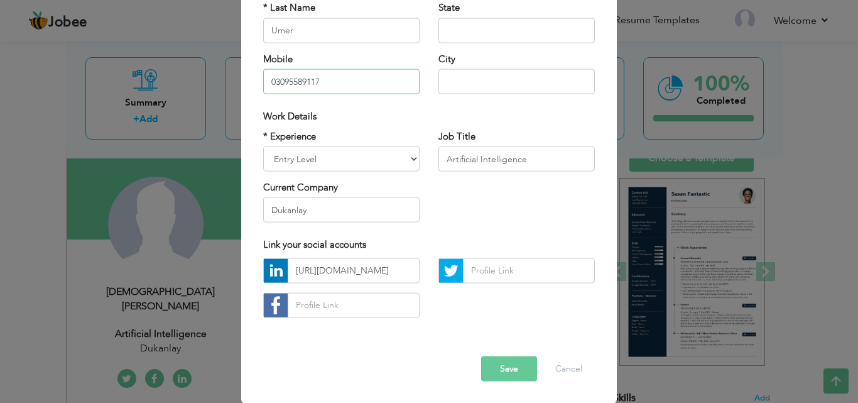
type input "03095589117"
click at [498, 364] on button "Save" at bounding box center [509, 367] width 56 height 25
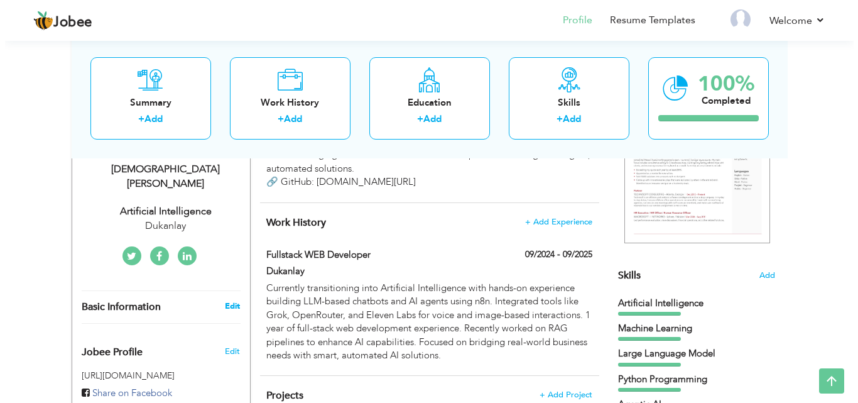
scroll to position [209, 0]
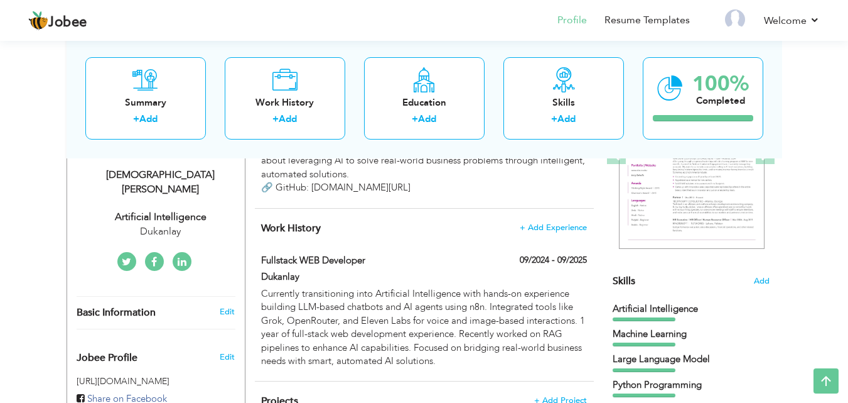
click at [217, 188] on div "Muhammad Umer Artificial Intelligence Dukanlay" at bounding box center [156, 203] width 178 height 71
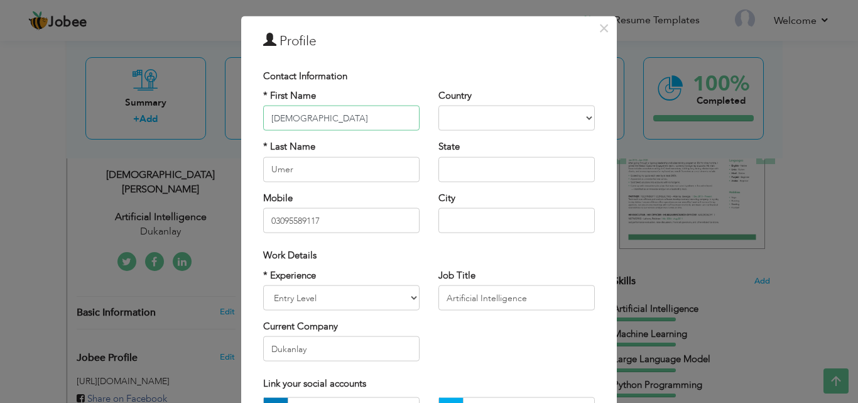
scroll to position [21, 0]
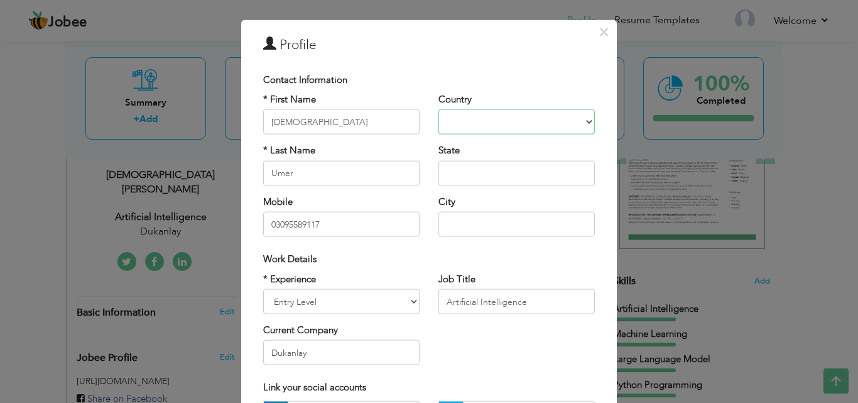
click at [572, 125] on select "Afghanistan Albania Algeria American Samoa Andorra Angola Anguilla Antarctica A…" at bounding box center [516, 121] width 156 height 25
click at [438, 109] on select "Afghanistan Albania Algeria American Samoa Andorra Angola Anguilla Antarctica A…" at bounding box center [516, 121] width 156 height 25
click at [523, 121] on select "Afghanistan Albania Algeria American Samoa Andorra Angola Anguilla Antarctica A…" at bounding box center [516, 121] width 156 height 25
select select "number:166"
click at [533, 100] on div "Country Afghanistan Albania Algeria American Samoa Andorra Angola Anguilla Anta…" at bounding box center [516, 113] width 156 height 41
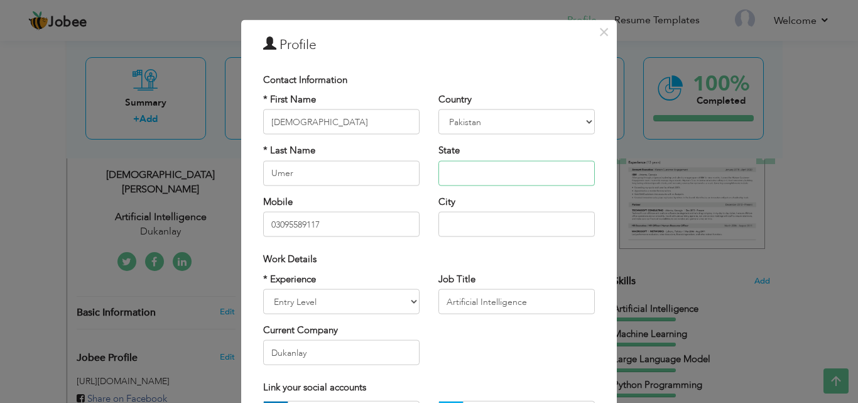
click at [454, 177] on input "text" at bounding box center [516, 172] width 156 height 25
type input "O"
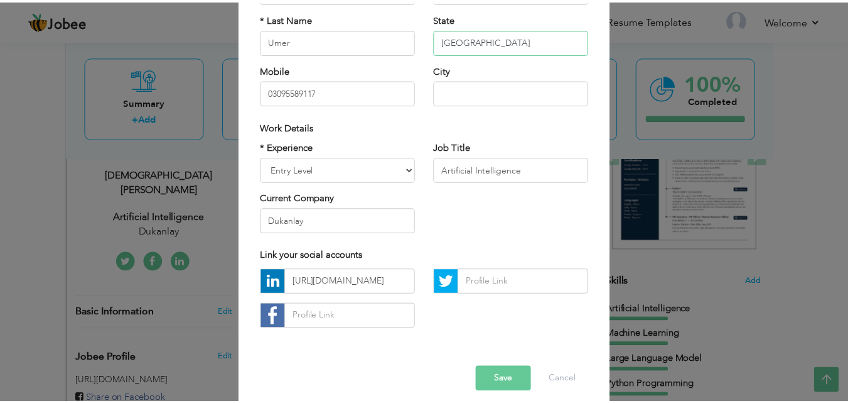
scroll to position [164, 0]
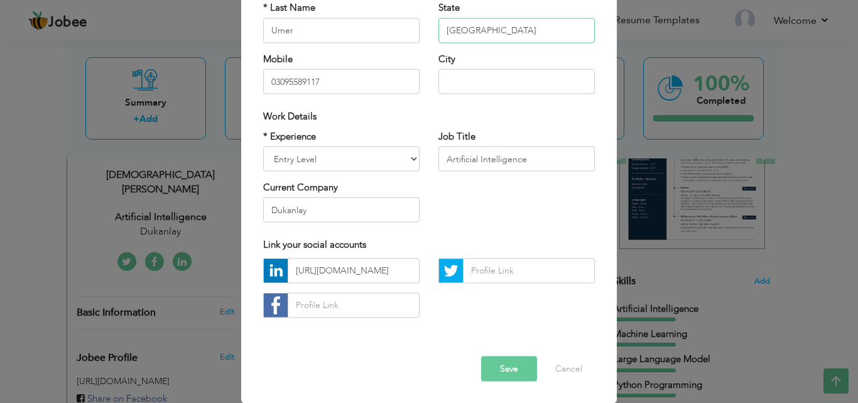
type input "[GEOGRAPHIC_DATA]"
click at [512, 364] on button "Save" at bounding box center [509, 367] width 56 height 25
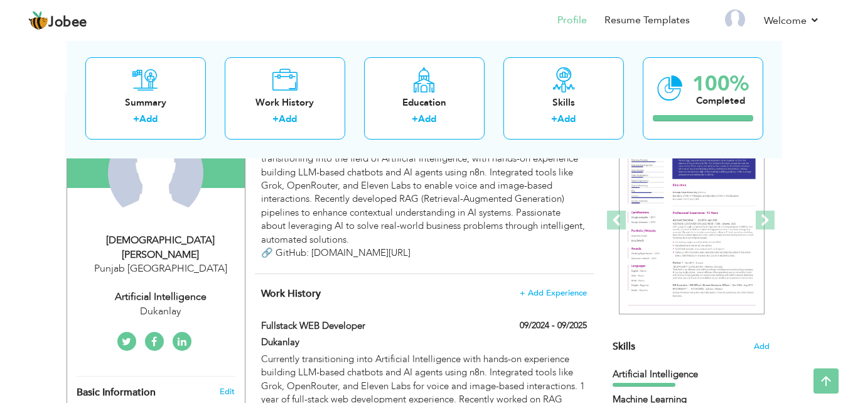
scroll to position [0, 0]
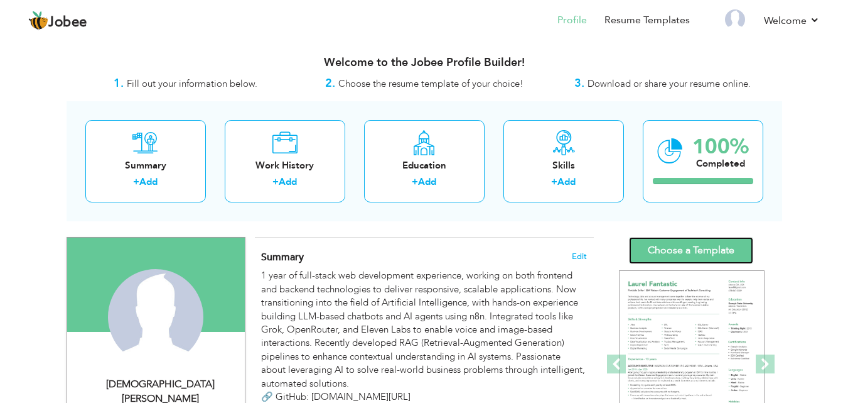
click at [672, 242] on link "Choose a Template" at bounding box center [691, 250] width 124 height 27
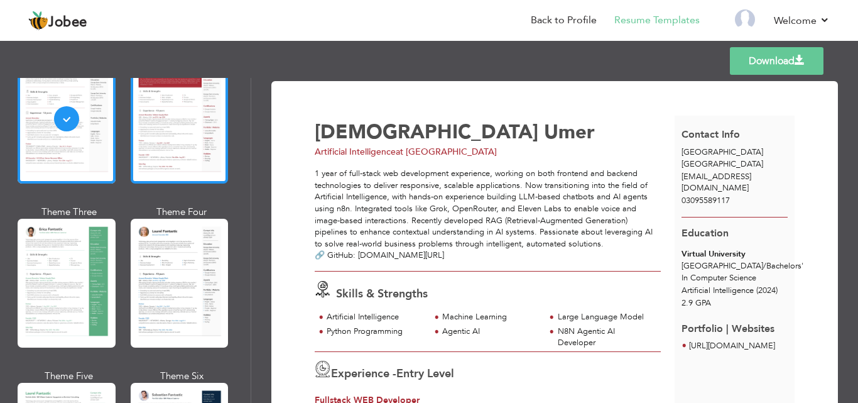
scroll to position [151, 0]
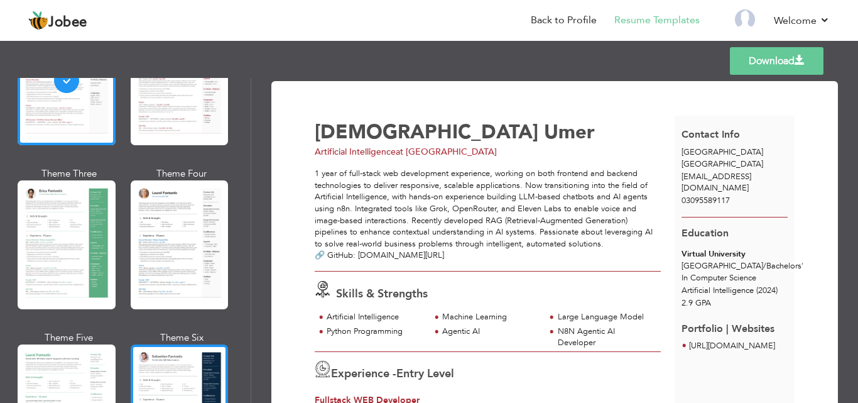
click at [183, 349] on div at bounding box center [180, 408] width 98 height 129
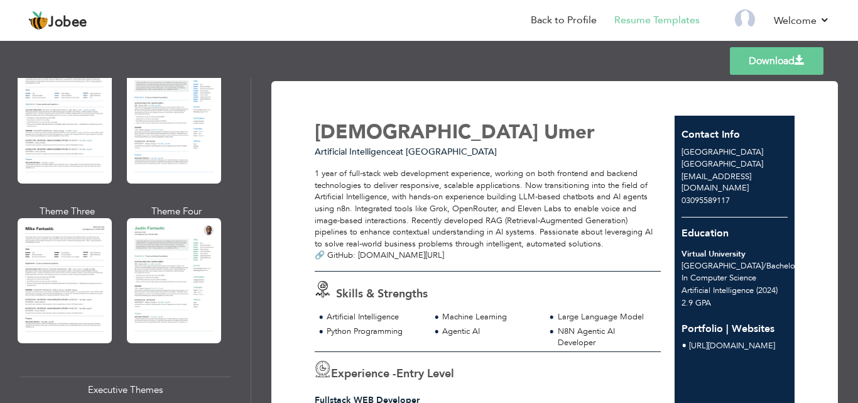
scroll to position [658, 0]
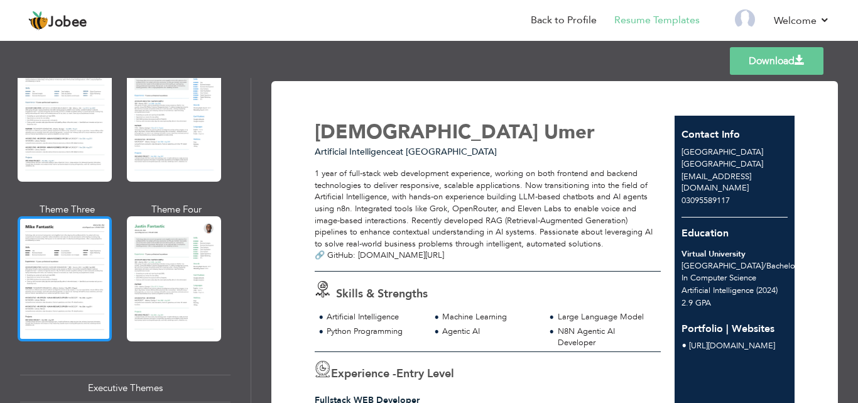
click at [86, 274] on div at bounding box center [65, 278] width 94 height 124
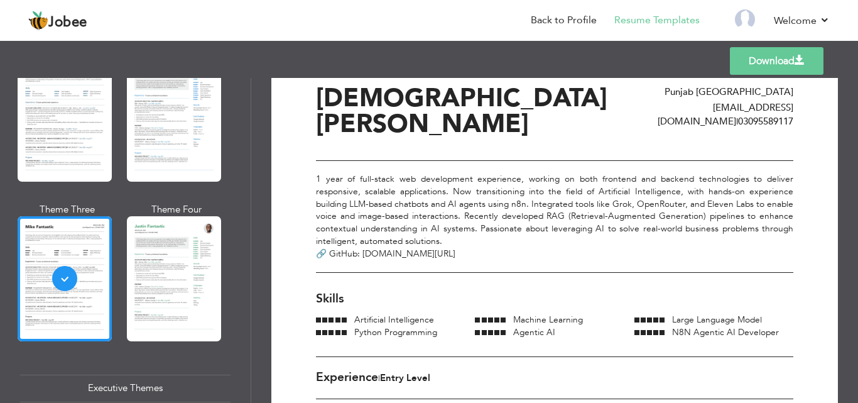
scroll to position [0, 0]
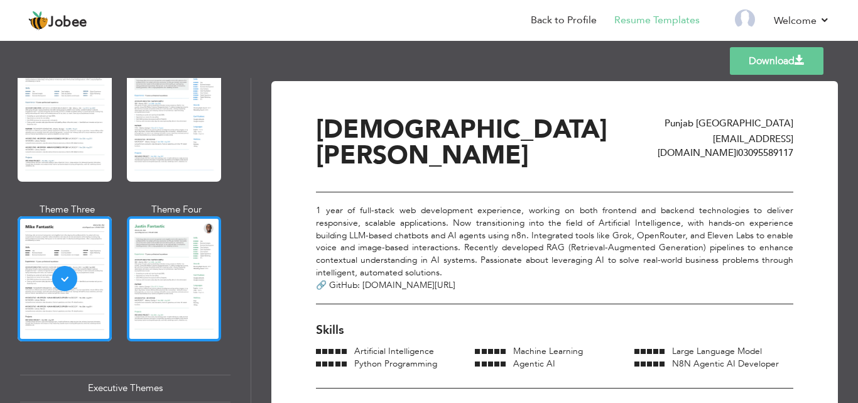
click at [165, 269] on div at bounding box center [174, 278] width 94 height 124
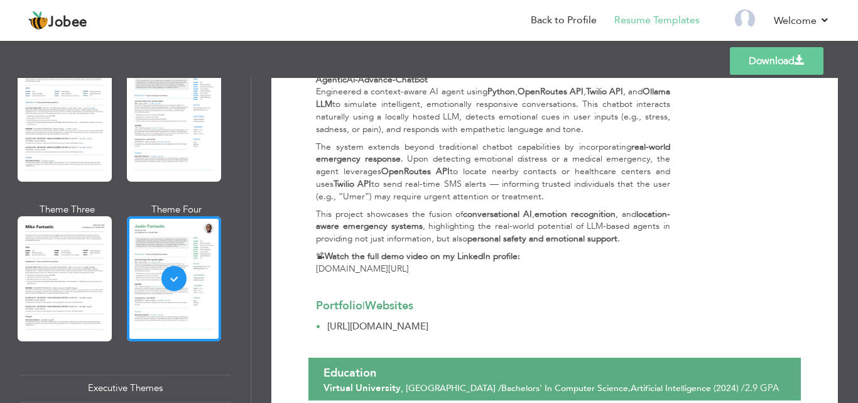
scroll to position [816, 0]
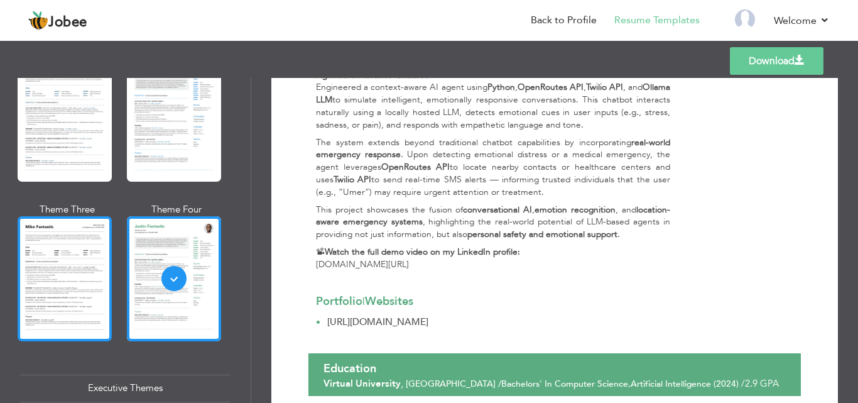
click at [60, 286] on div at bounding box center [65, 278] width 94 height 124
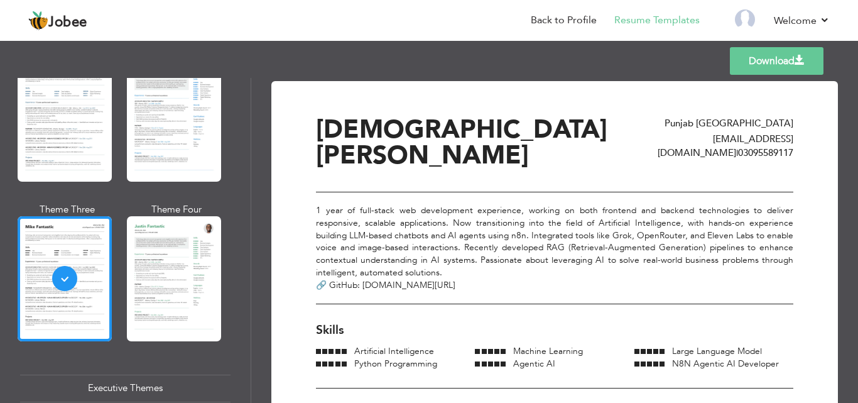
click at [745, 61] on link "Download" at bounding box center [777, 61] width 94 height 28
